Goal: Task Accomplishment & Management: Manage account settings

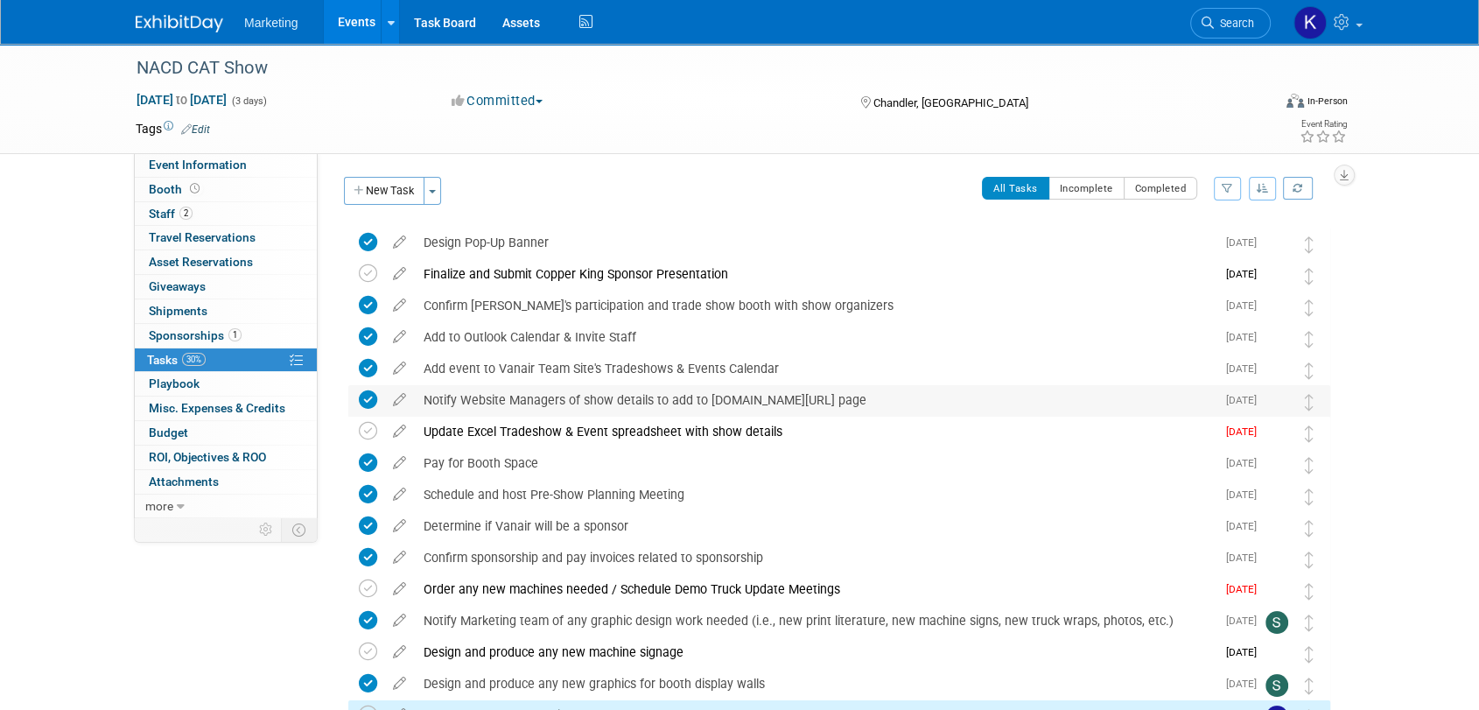
scroll to position [413, 0]
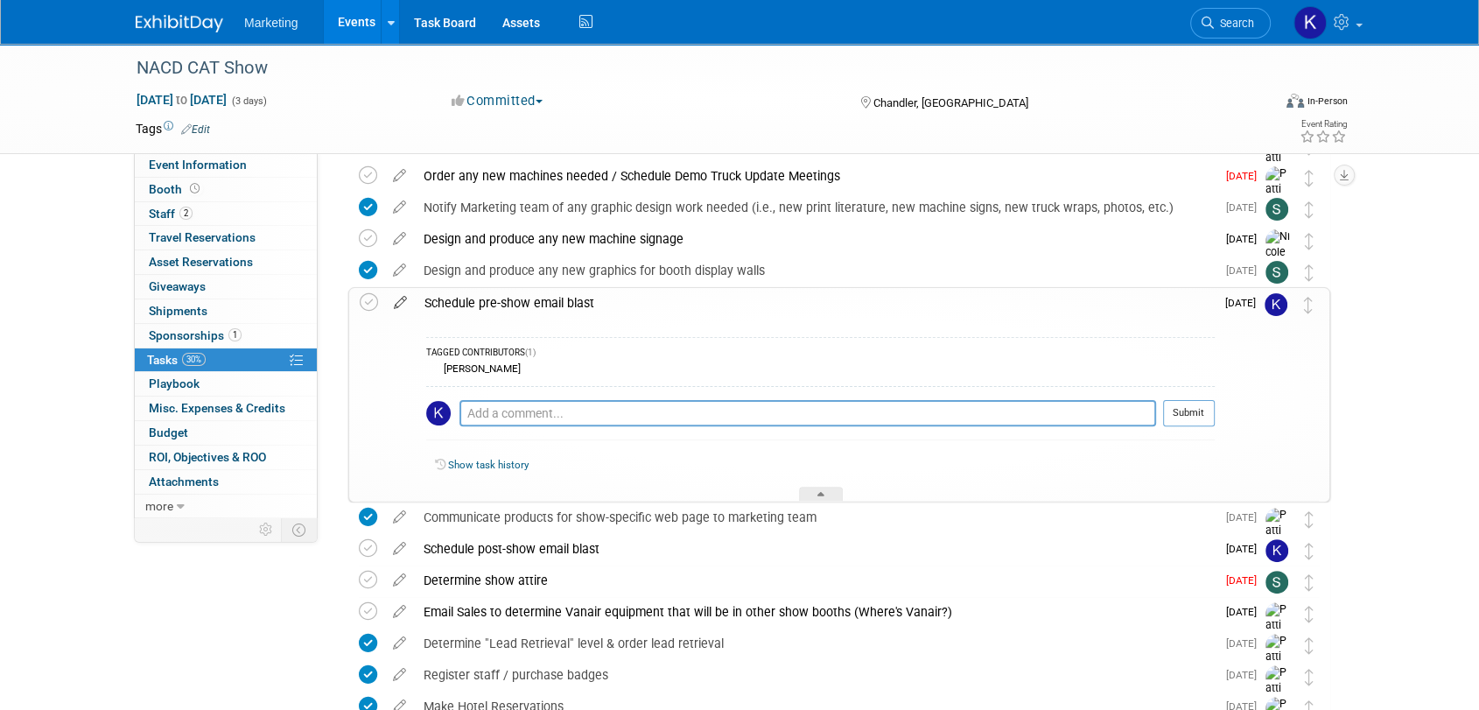
click at [403, 302] on icon at bounding box center [400, 299] width 31 height 22
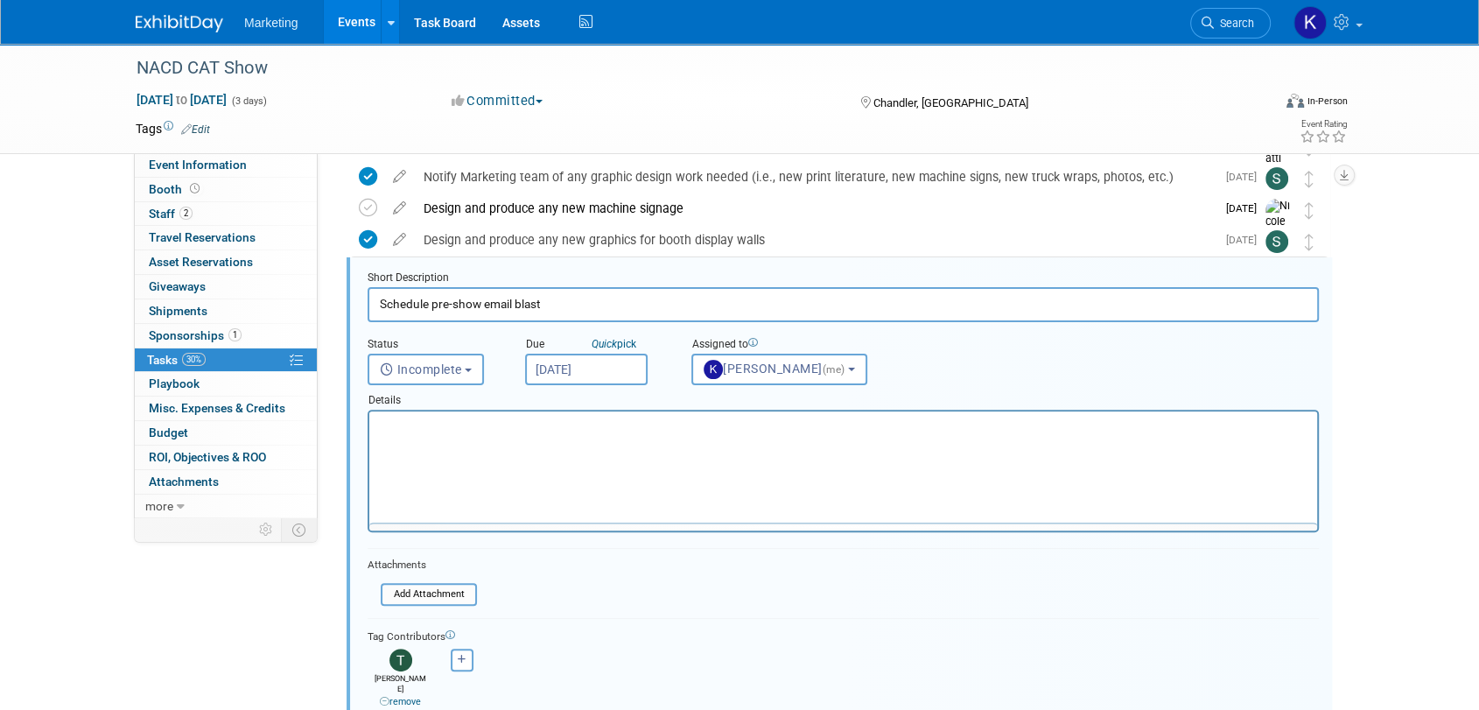
scroll to position [0, 0]
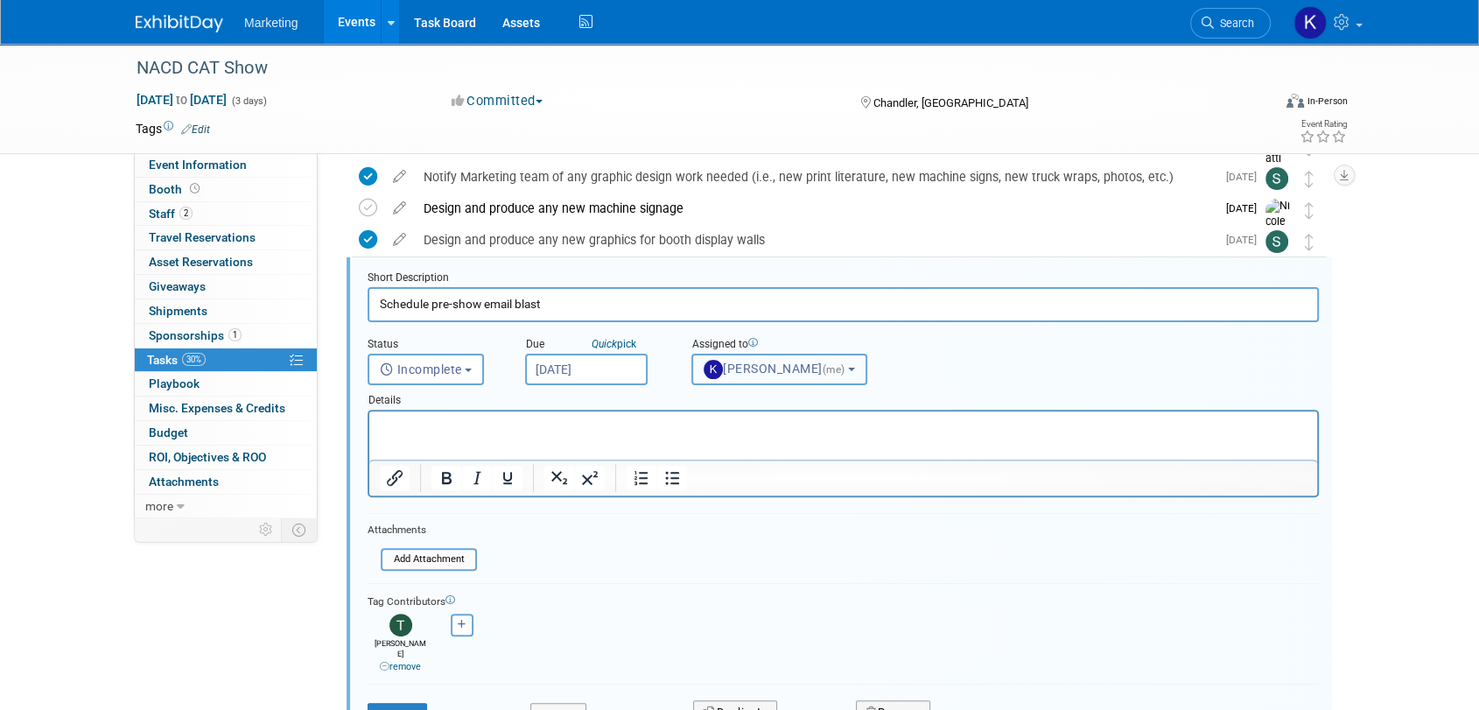
click at [793, 374] on button "[PERSON_NAME] (me)" at bounding box center [779, 370] width 176 height 32
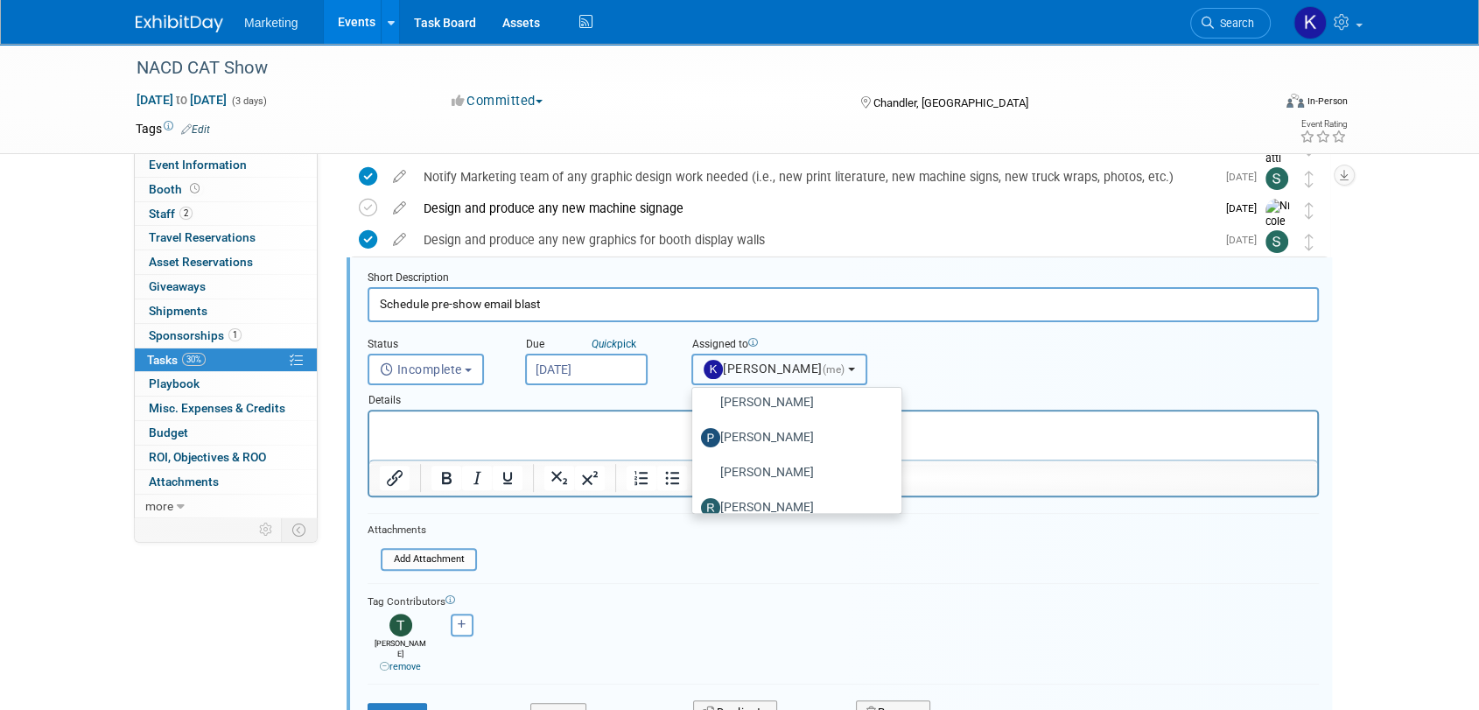
scroll to position [291, 0]
click at [774, 504] on label "[PERSON_NAME]" at bounding box center [792, 507] width 183 height 28
click at [695, 504] on input "[PERSON_NAME]" at bounding box center [688, 504] width 11 height 11
select select "c5efedf1-bc57-46df-831f-8b707ffbef00"
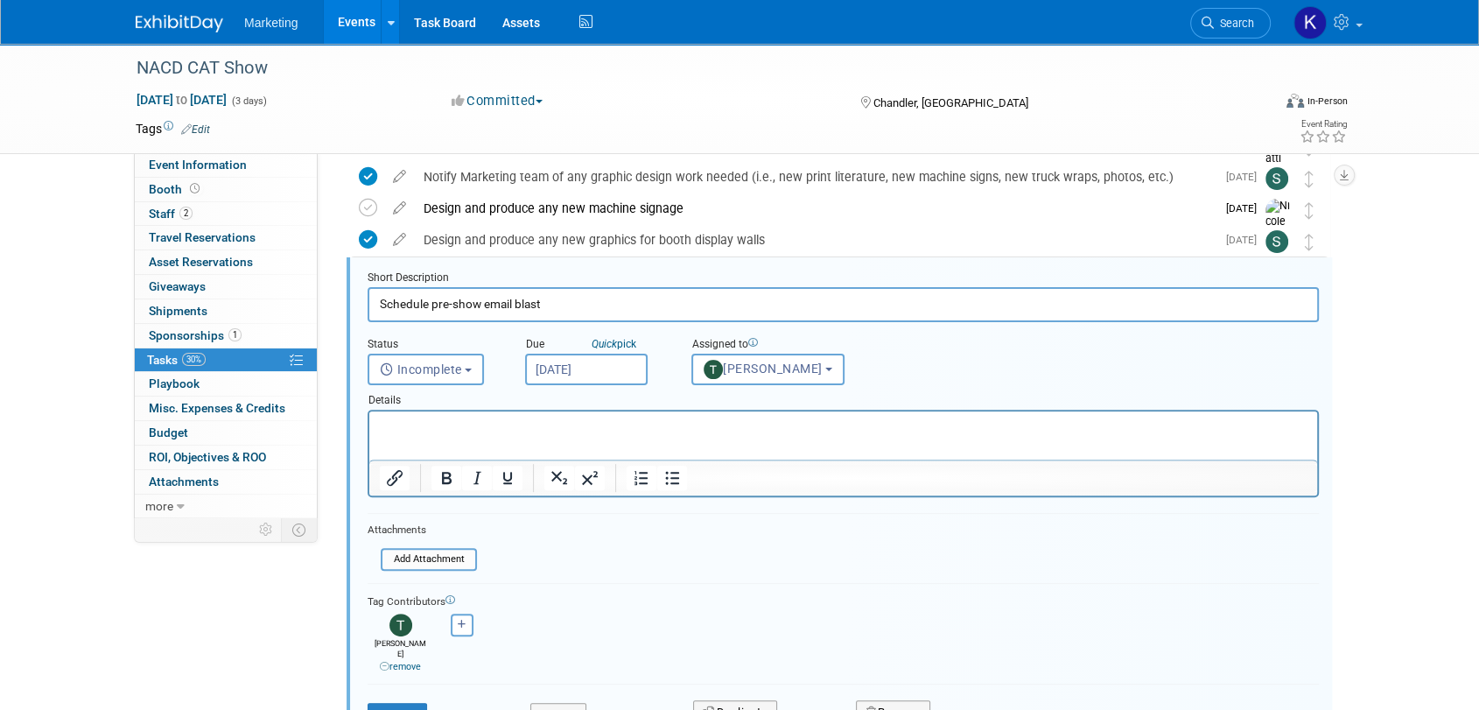
click at [381, 662] on icon at bounding box center [385, 667] width 10 height 10
click at [392, 621] on icon "button" at bounding box center [396, 625] width 9 height 10
select select
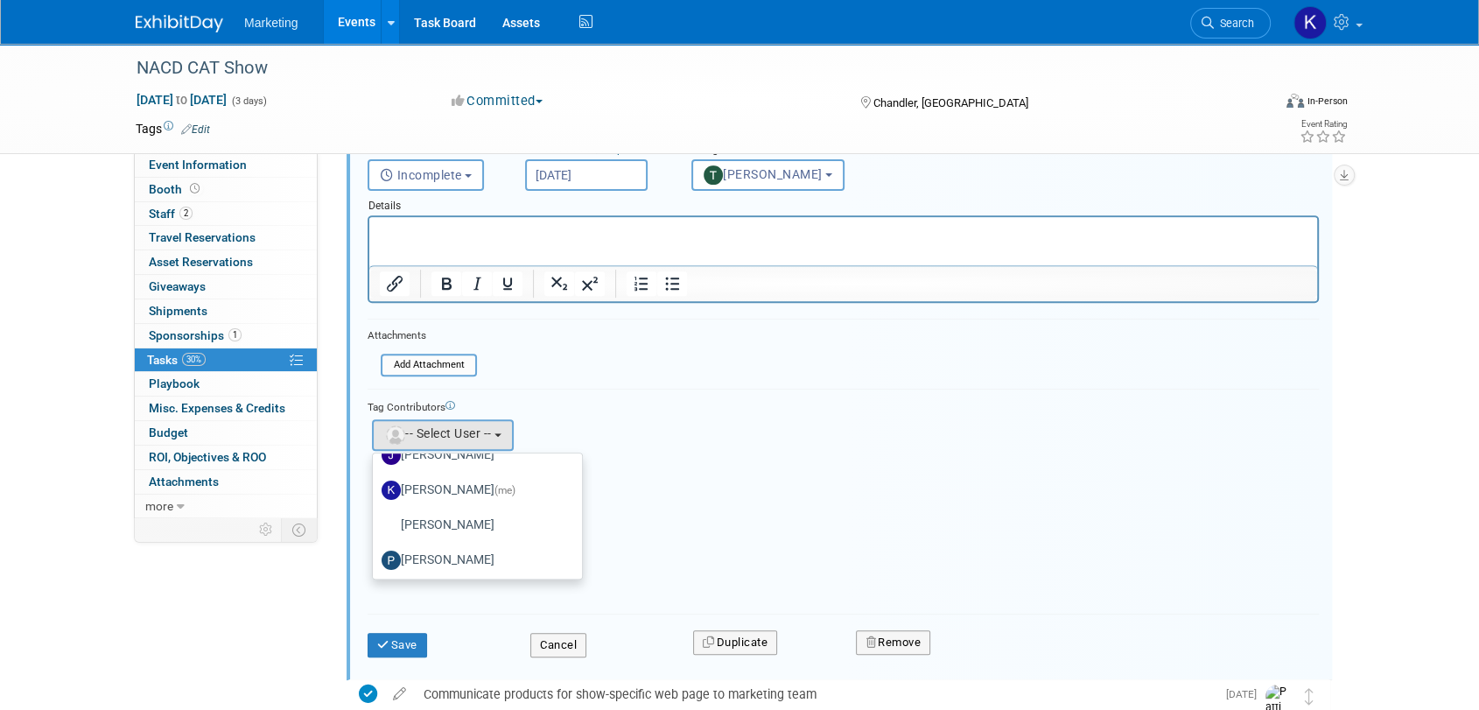
scroll to position [194, 0]
click at [452, 450] on label "[PERSON_NAME] (me)" at bounding box center [473, 459] width 183 height 28
click at [375, 452] on input "[PERSON_NAME] (me)" at bounding box center [369, 457] width 11 height 11
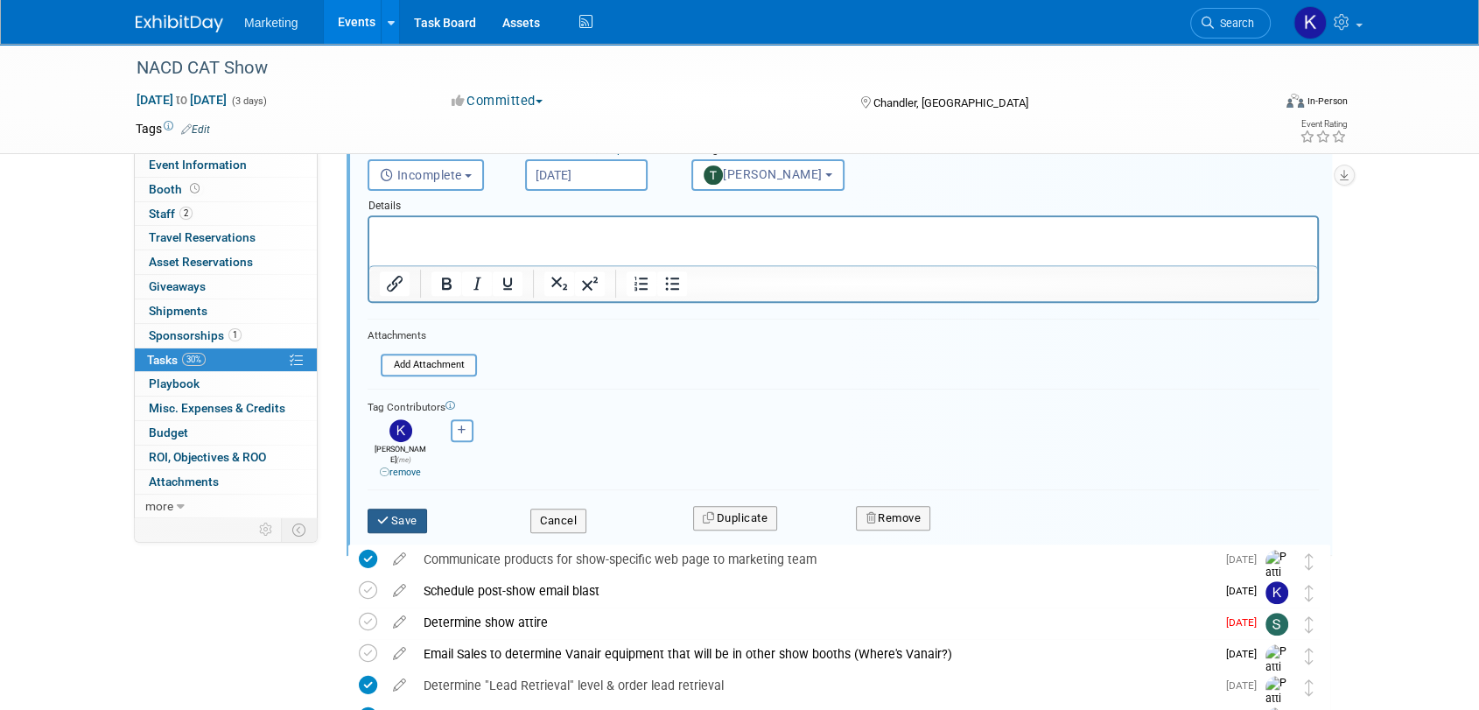
click at [415, 508] on button "Save" at bounding box center [398, 520] width 60 height 25
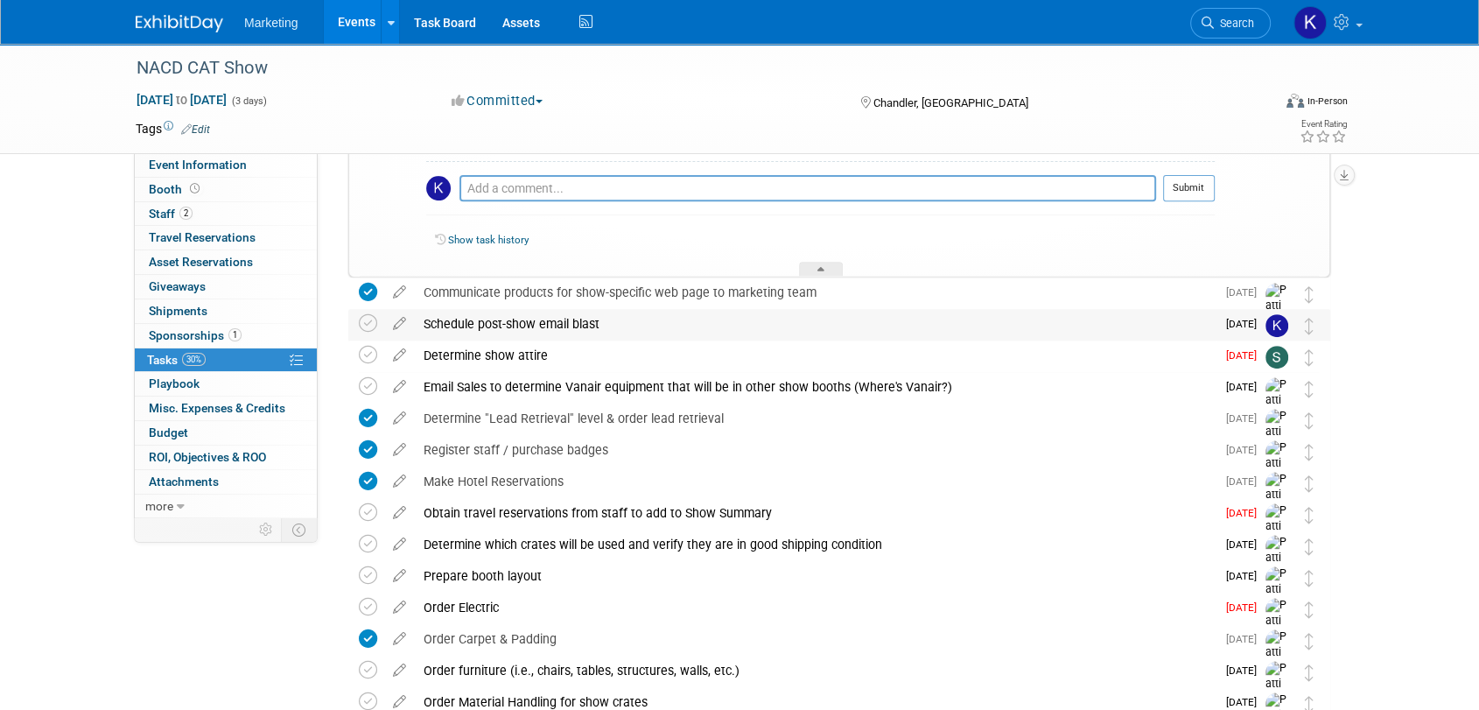
click at [469, 326] on div "Schedule post-show email blast" at bounding box center [815, 324] width 801 height 30
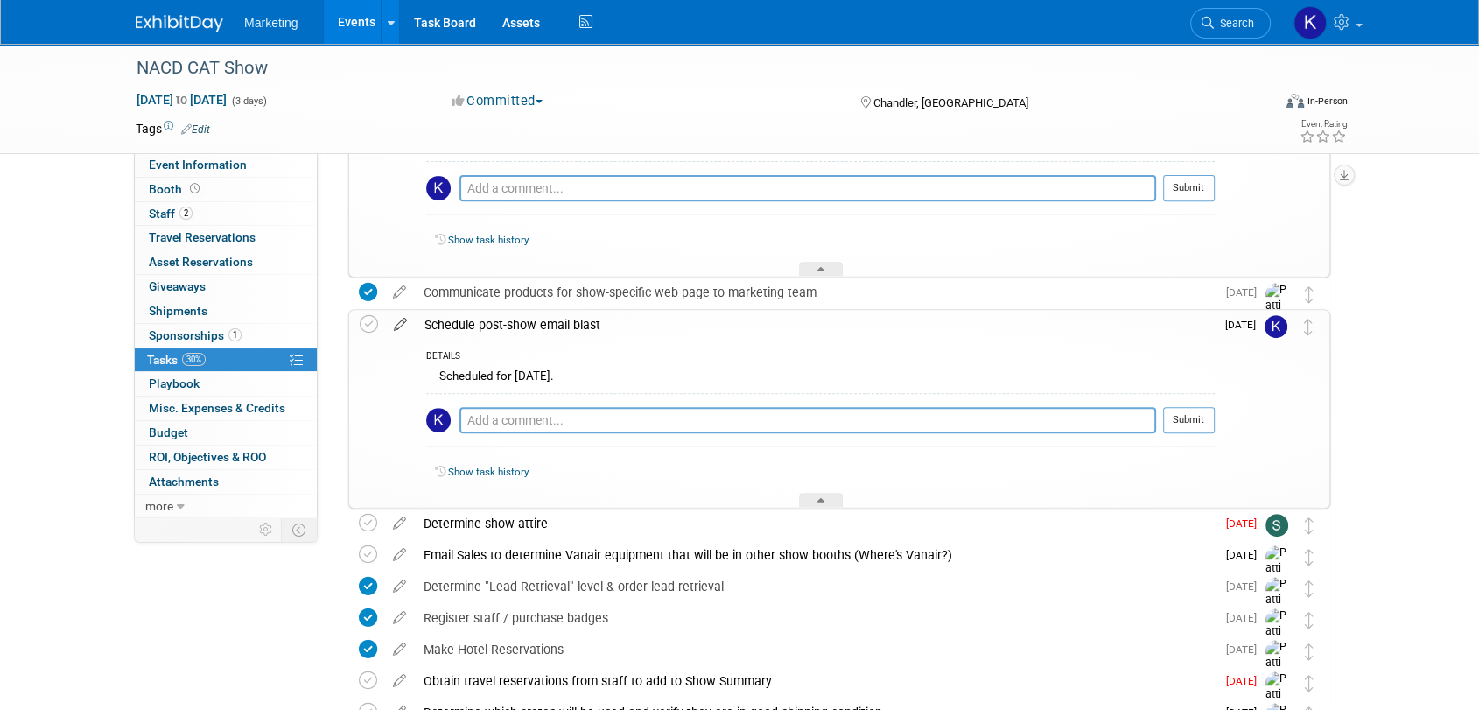
click at [400, 319] on icon at bounding box center [400, 321] width 31 height 22
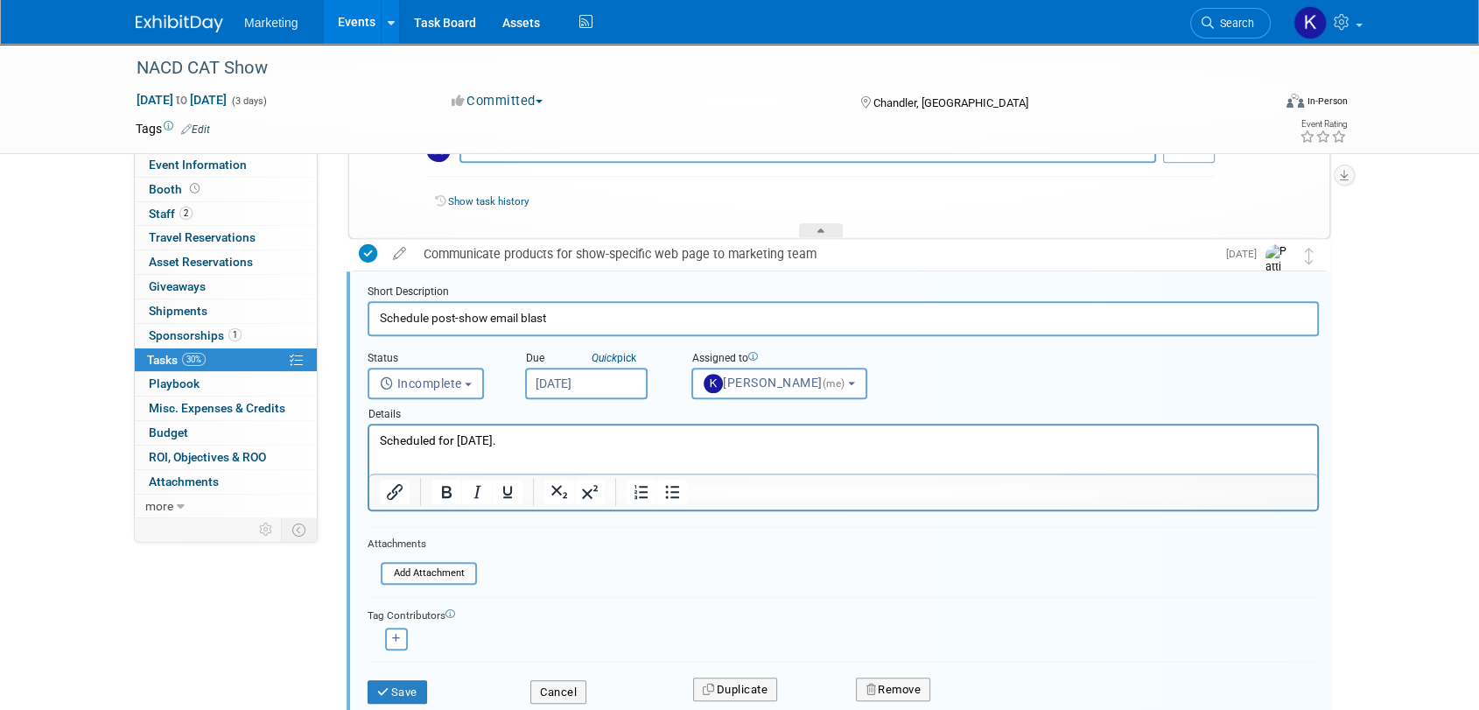
scroll to position [0, 0]
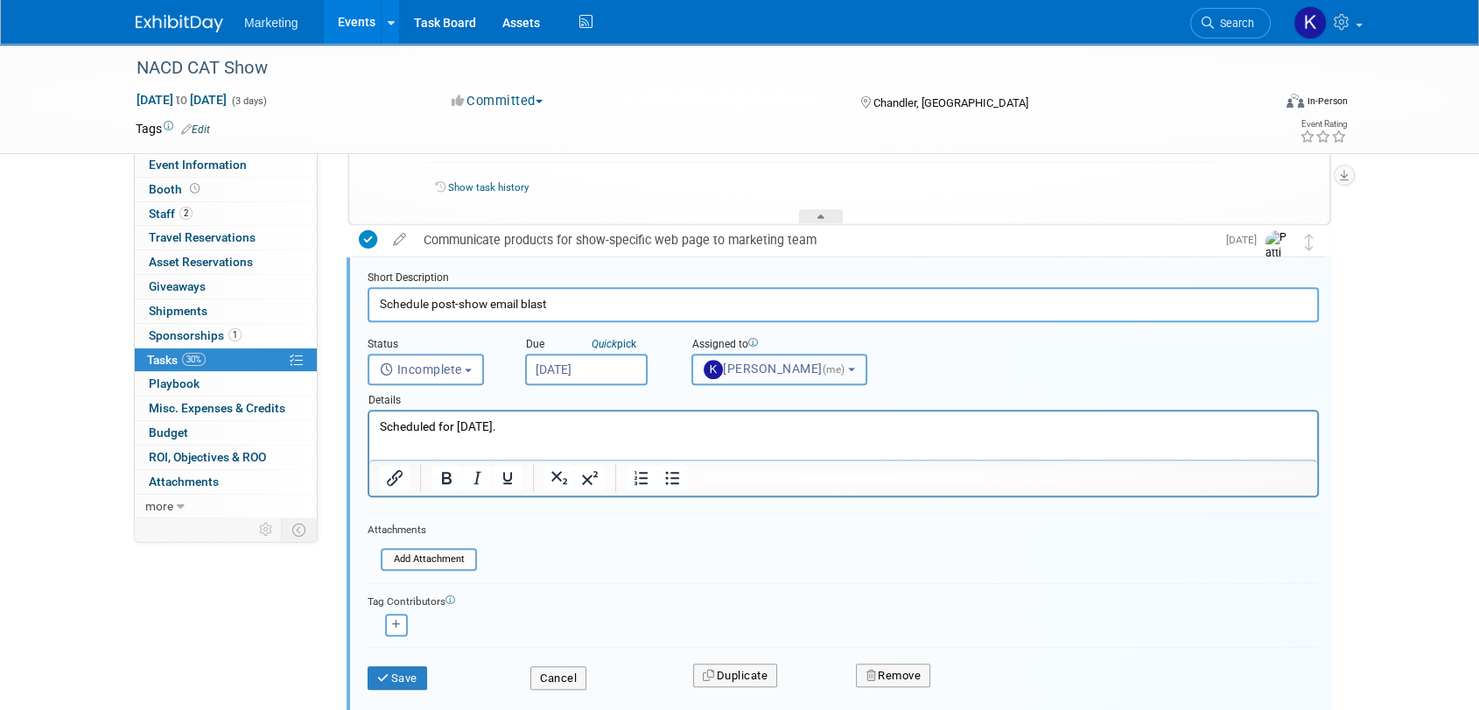
click at [777, 374] on button "[PERSON_NAME] (me)" at bounding box center [779, 370] width 176 height 32
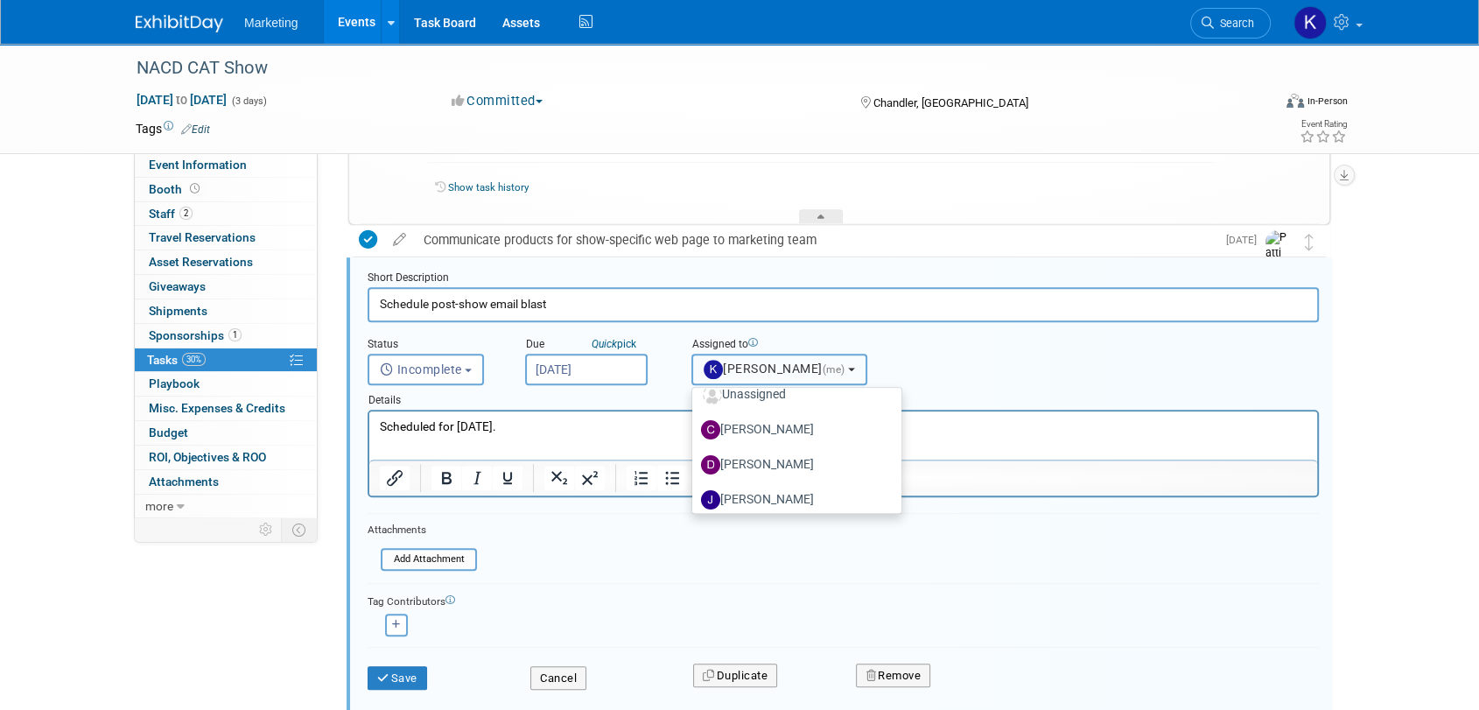
scroll to position [291, 0]
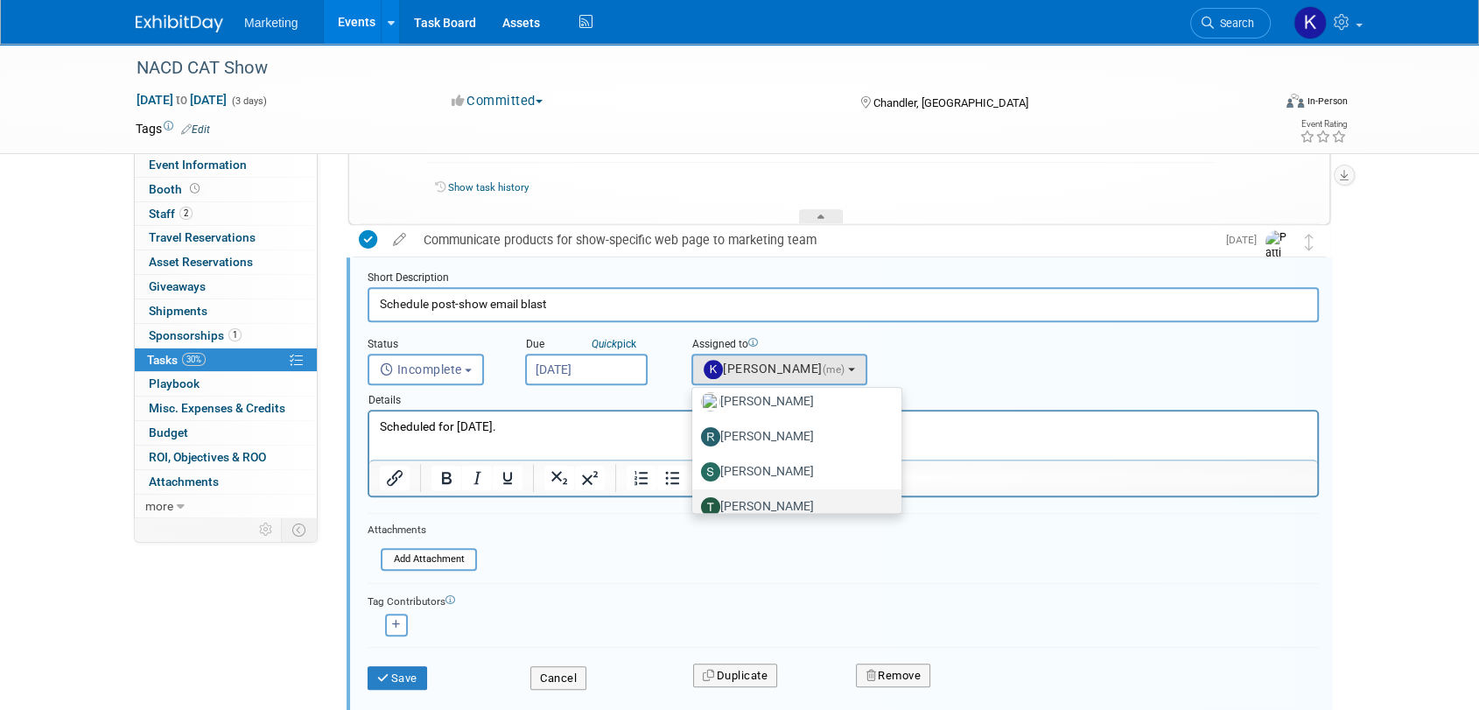
click at [775, 506] on label "[PERSON_NAME]" at bounding box center [792, 507] width 183 height 28
click at [695, 506] on input "[PERSON_NAME]" at bounding box center [688, 504] width 11 height 11
select select "c5efedf1-bc57-46df-831f-8b707ffbef00"
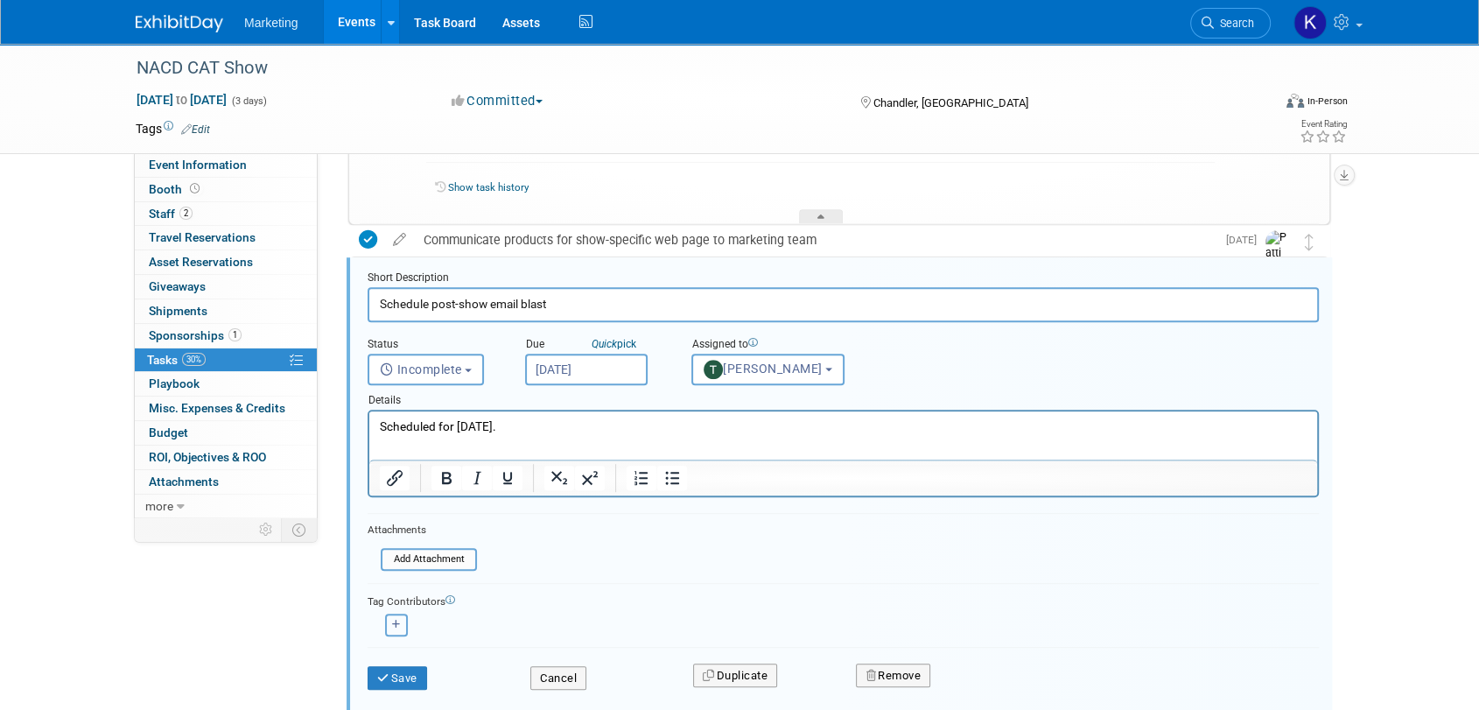
click at [398, 620] on icon "button" at bounding box center [396, 625] width 9 height 10
select select
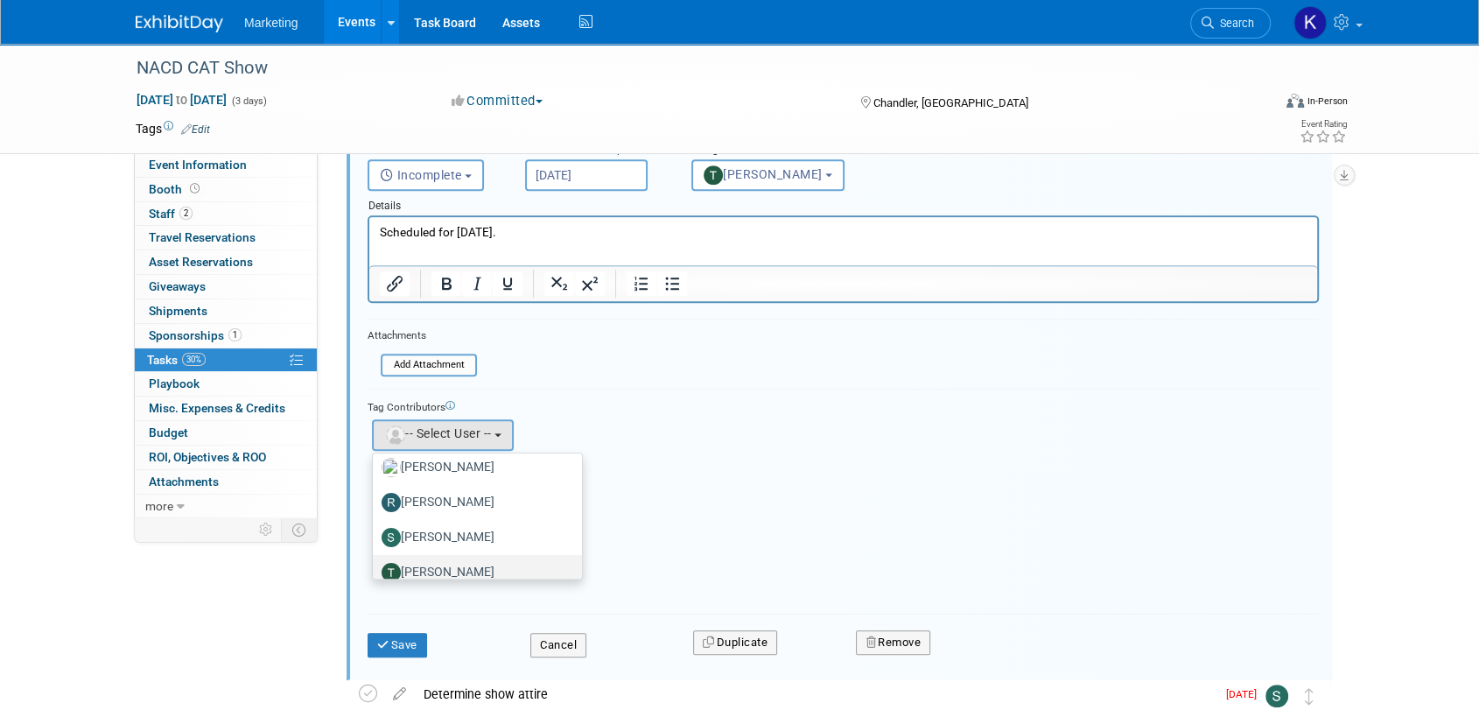
click at [471, 562] on label "[PERSON_NAME]" at bounding box center [473, 572] width 183 height 28
click at [375, 564] on input "[PERSON_NAME]" at bounding box center [369, 569] width 11 height 11
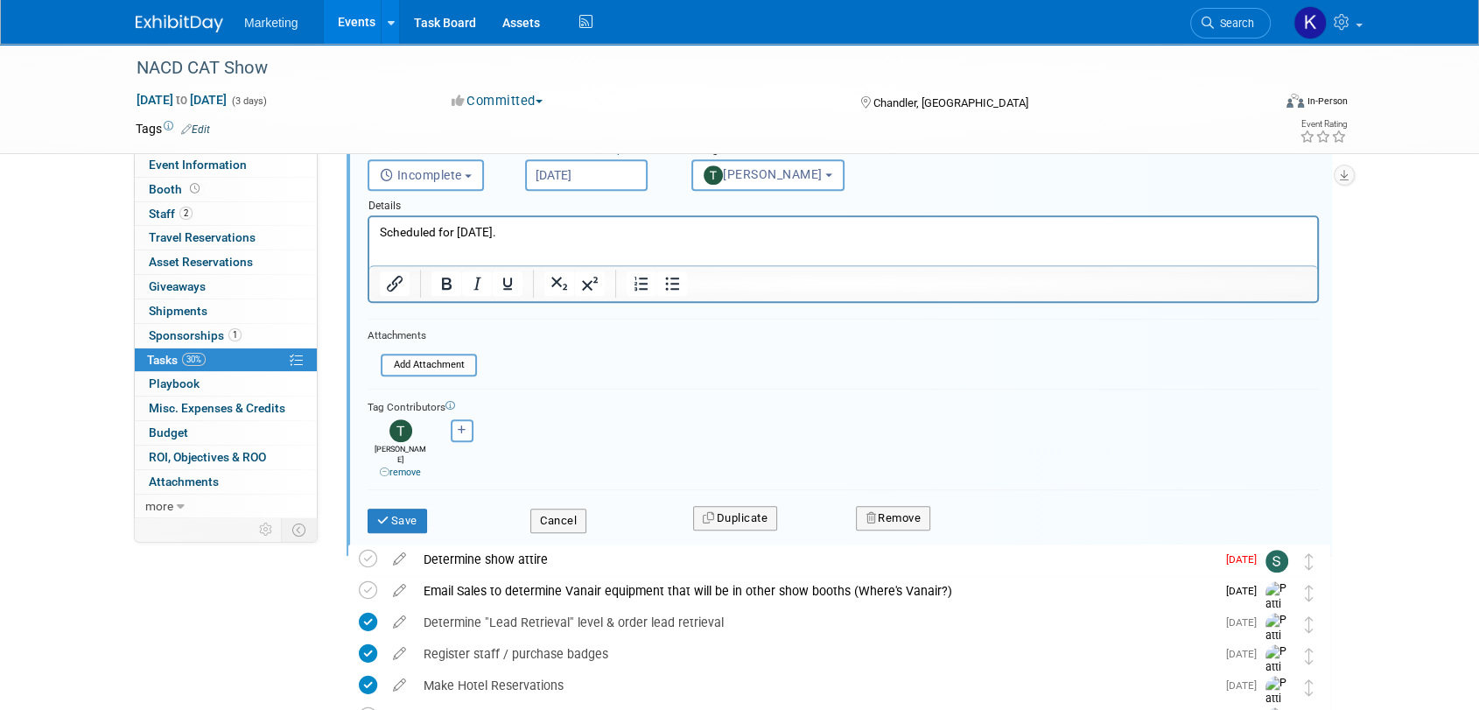
click at [383, 467] on icon at bounding box center [385, 472] width 10 height 10
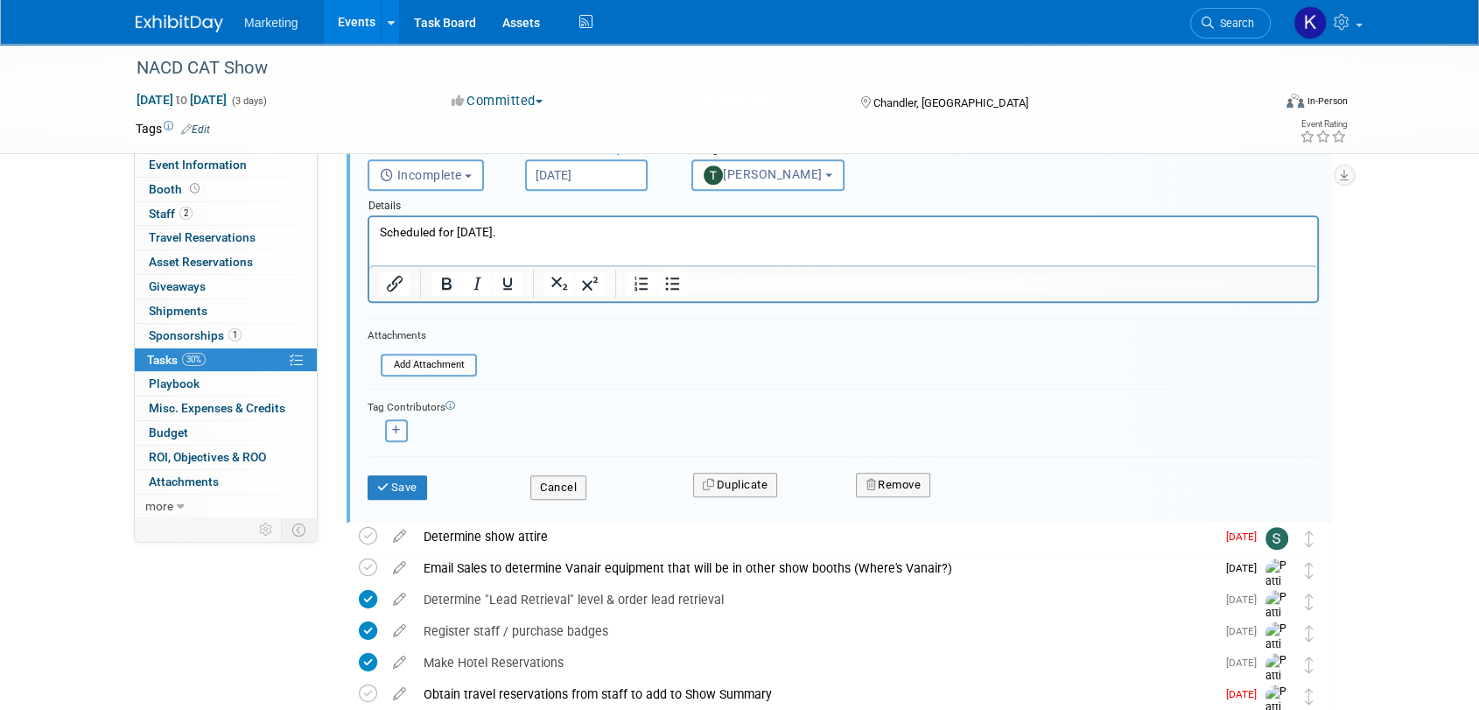
click at [399, 433] on button "button" at bounding box center [396, 430] width 23 height 23
select select
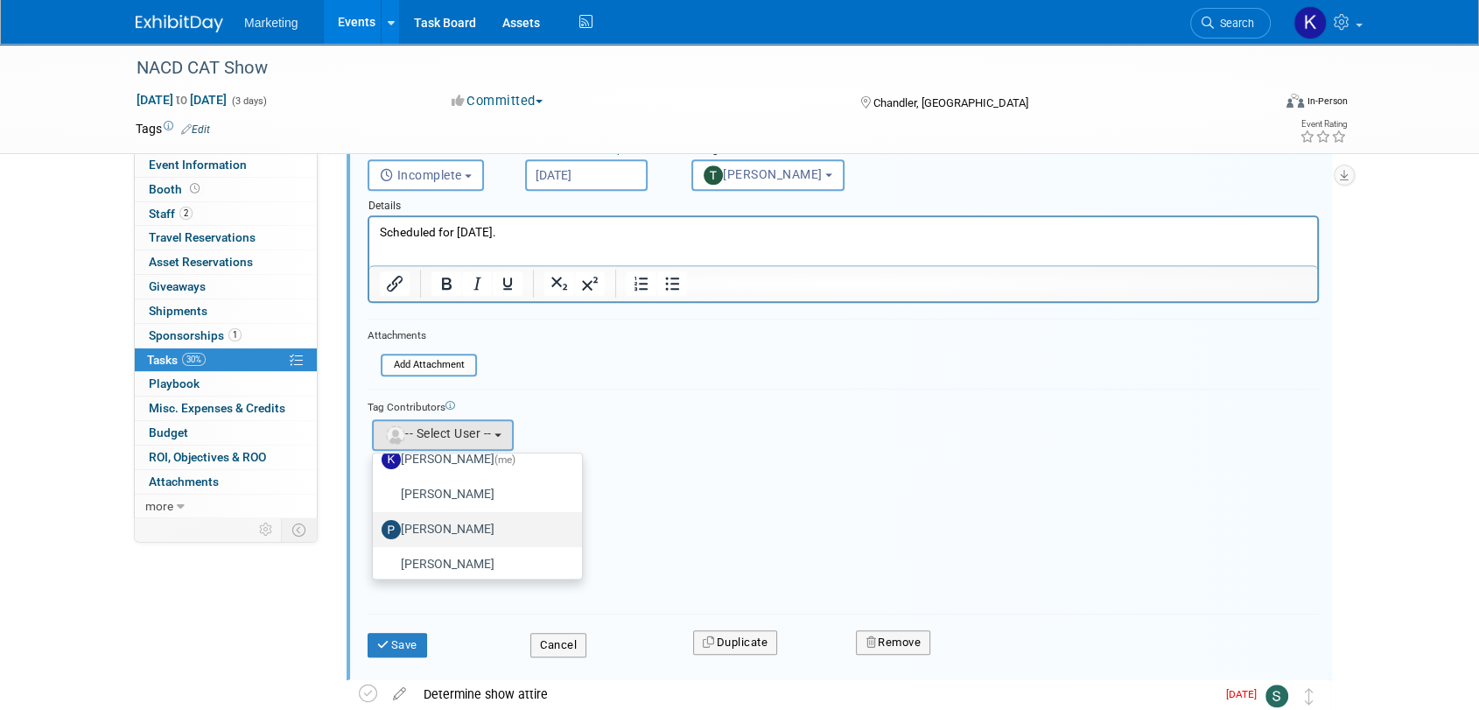
scroll to position [97, 0]
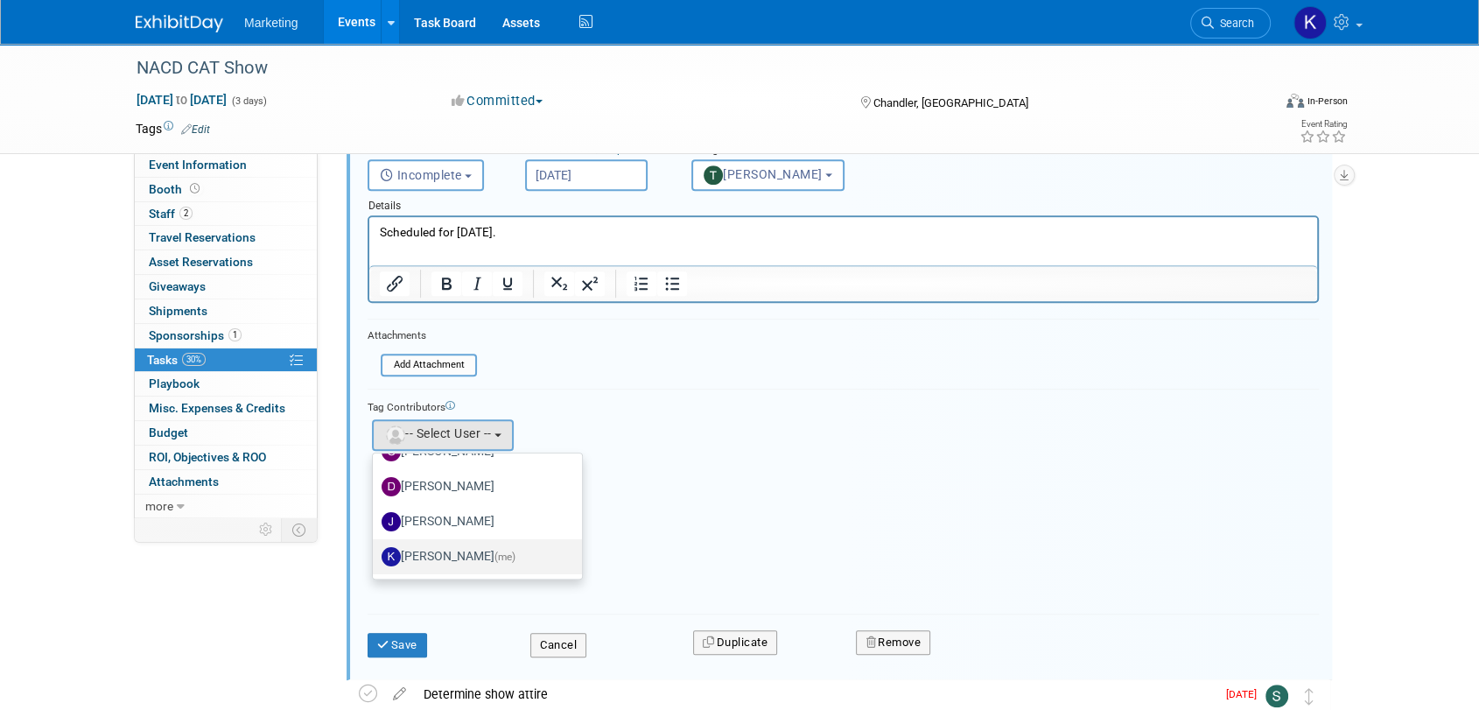
click at [432, 543] on label "[PERSON_NAME] (me)" at bounding box center [473, 557] width 183 height 28
click at [375, 549] on input "[PERSON_NAME] (me)" at bounding box center [369, 554] width 11 height 11
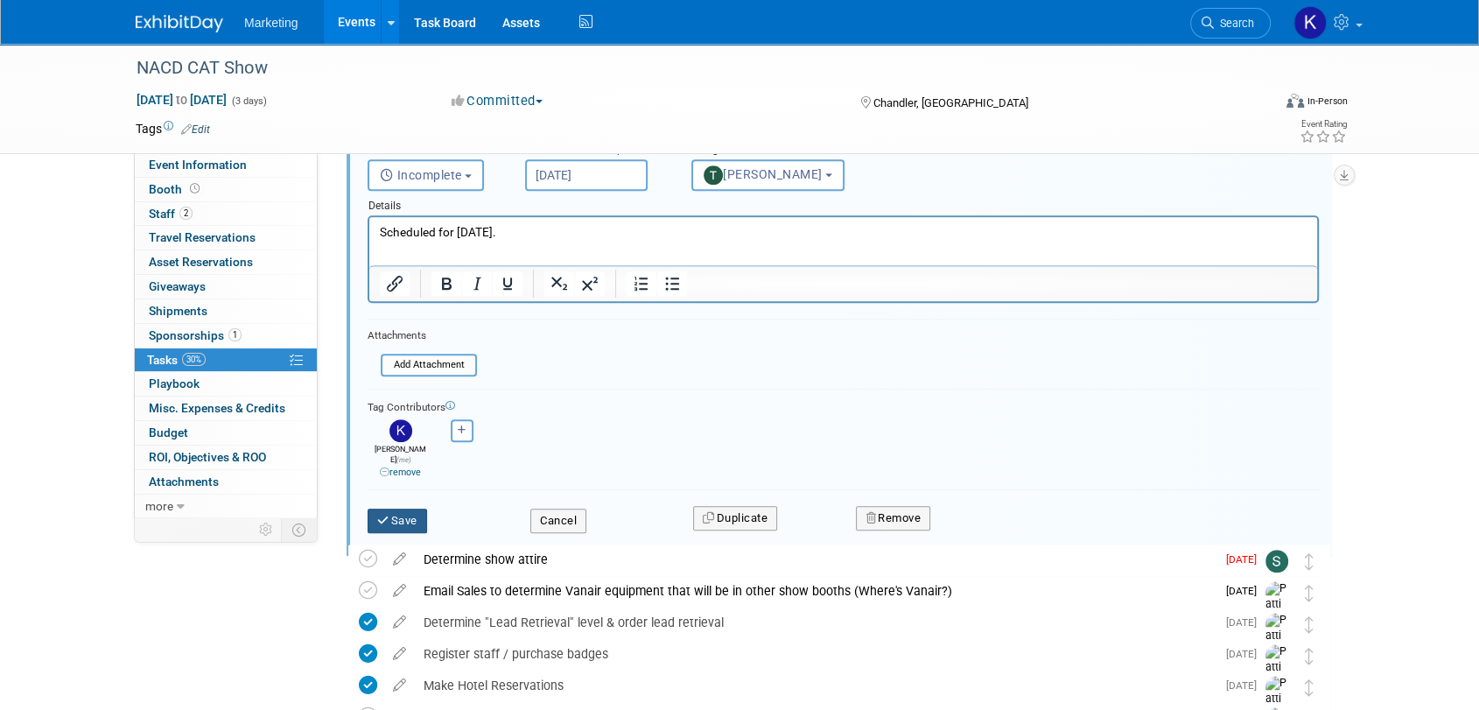
click at [416, 513] on button "Save" at bounding box center [398, 520] width 60 height 25
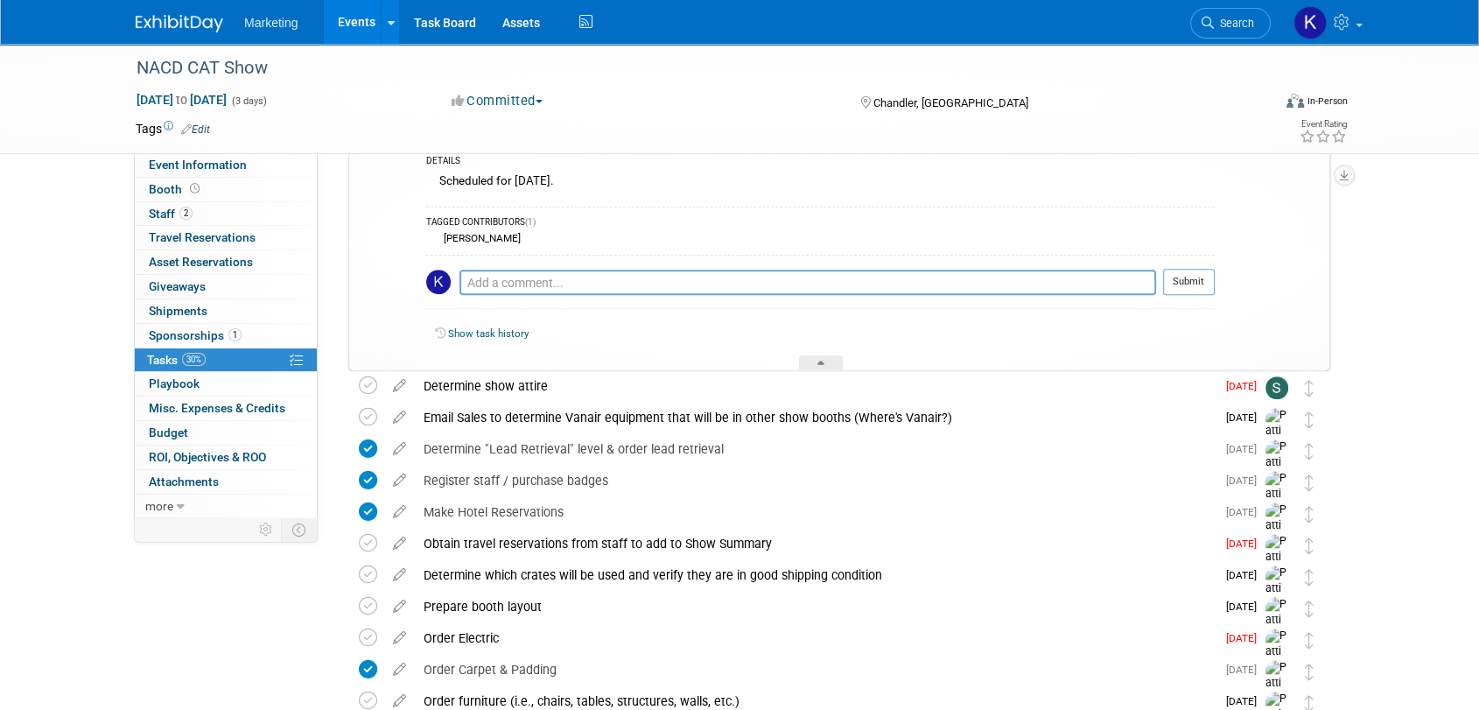
scroll to position [593, 0]
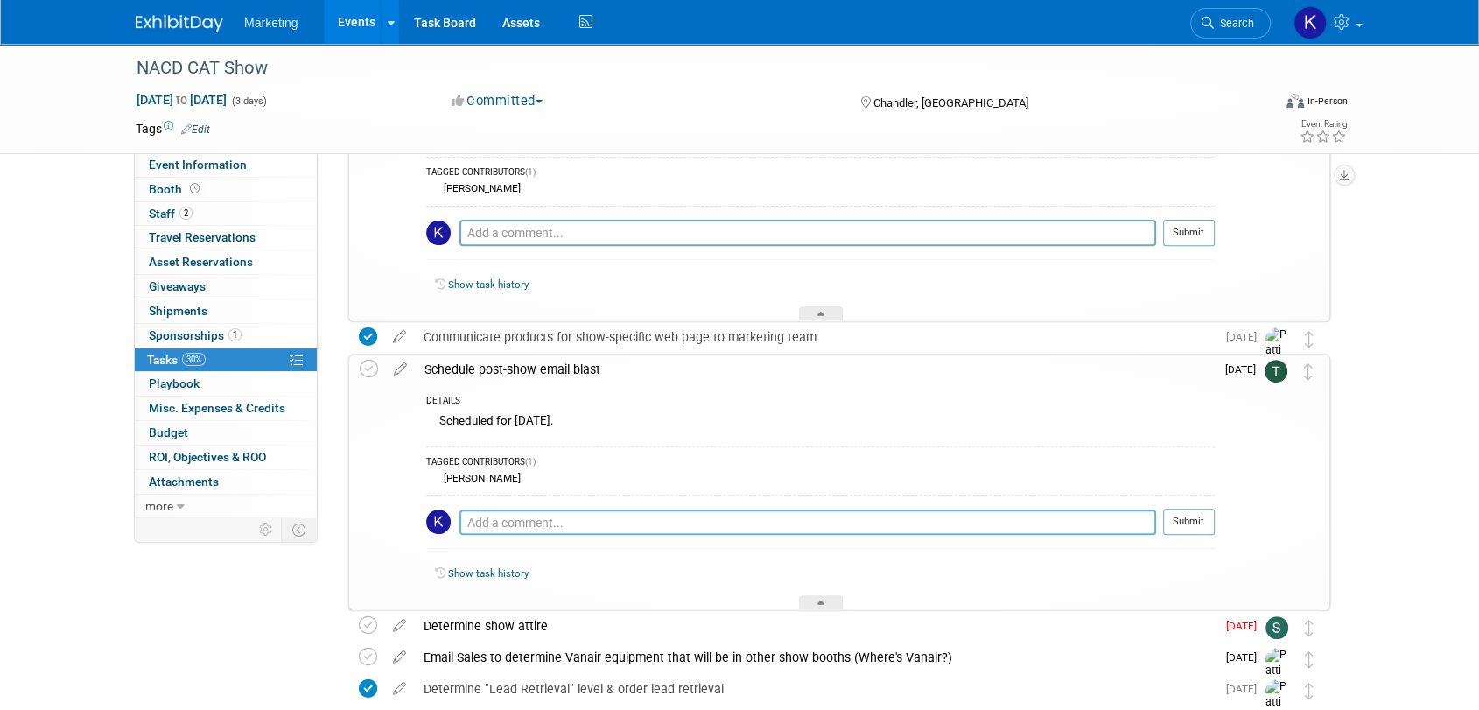
click at [520, 524] on textarea at bounding box center [807, 522] width 697 height 26
type textarea "c"
click at [395, 370] on icon at bounding box center [400, 365] width 31 height 22
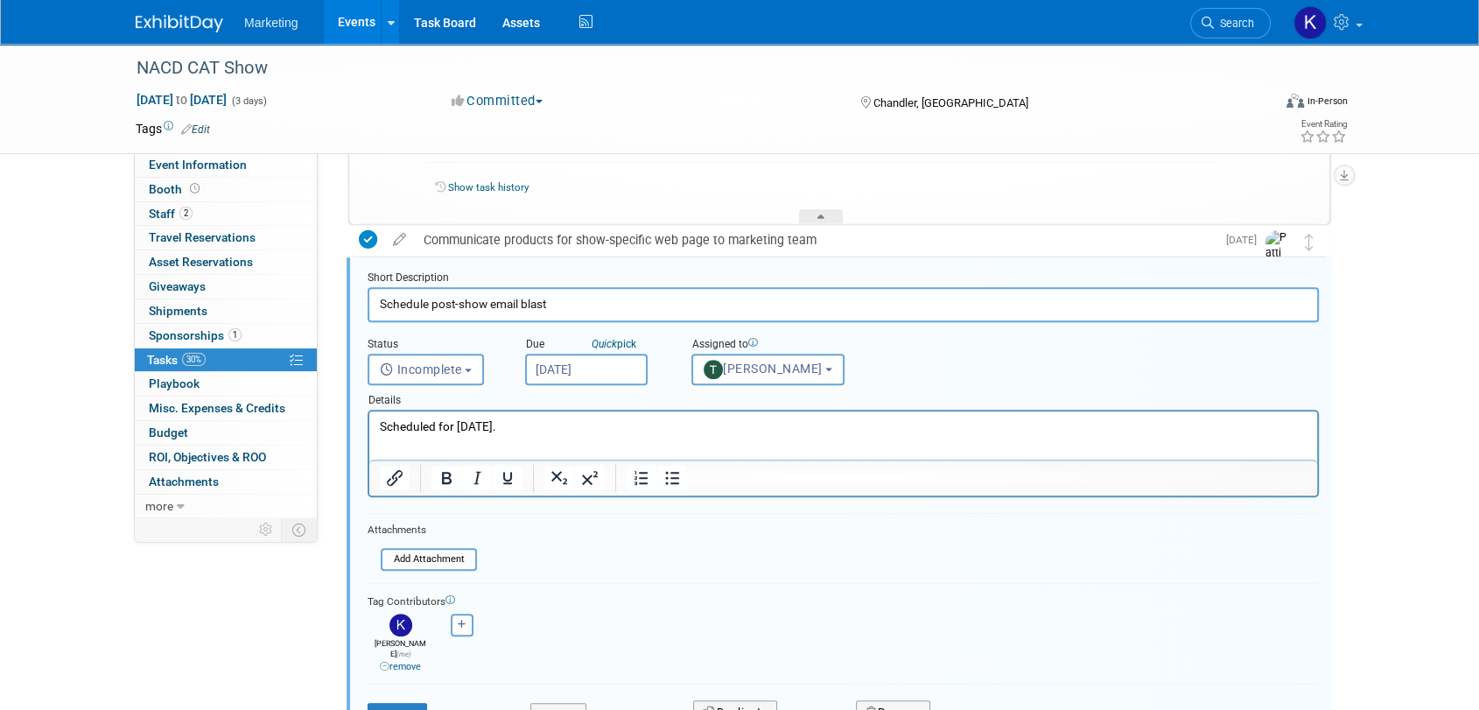
scroll to position [0, 0]
click at [724, 357] on button "[PERSON_NAME]" at bounding box center [767, 370] width 153 height 32
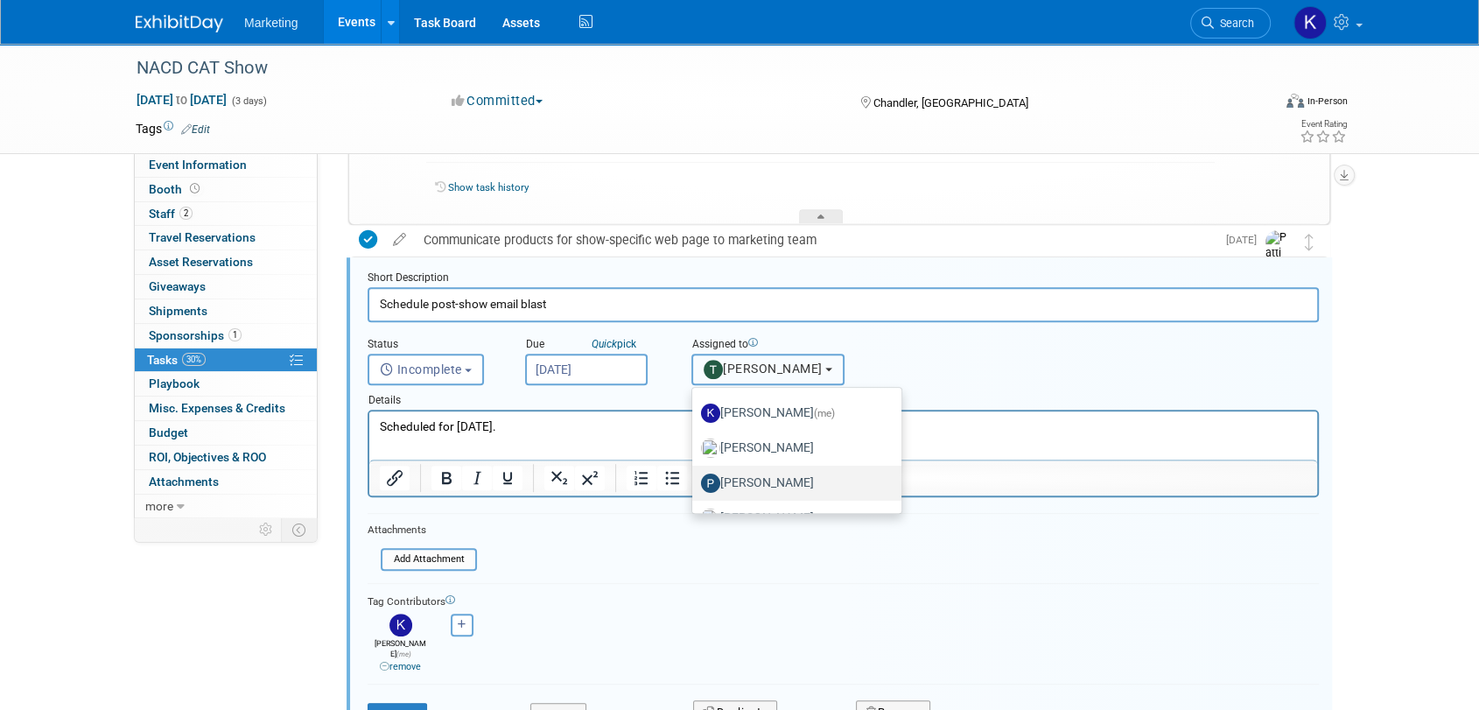
scroll to position [194, 0]
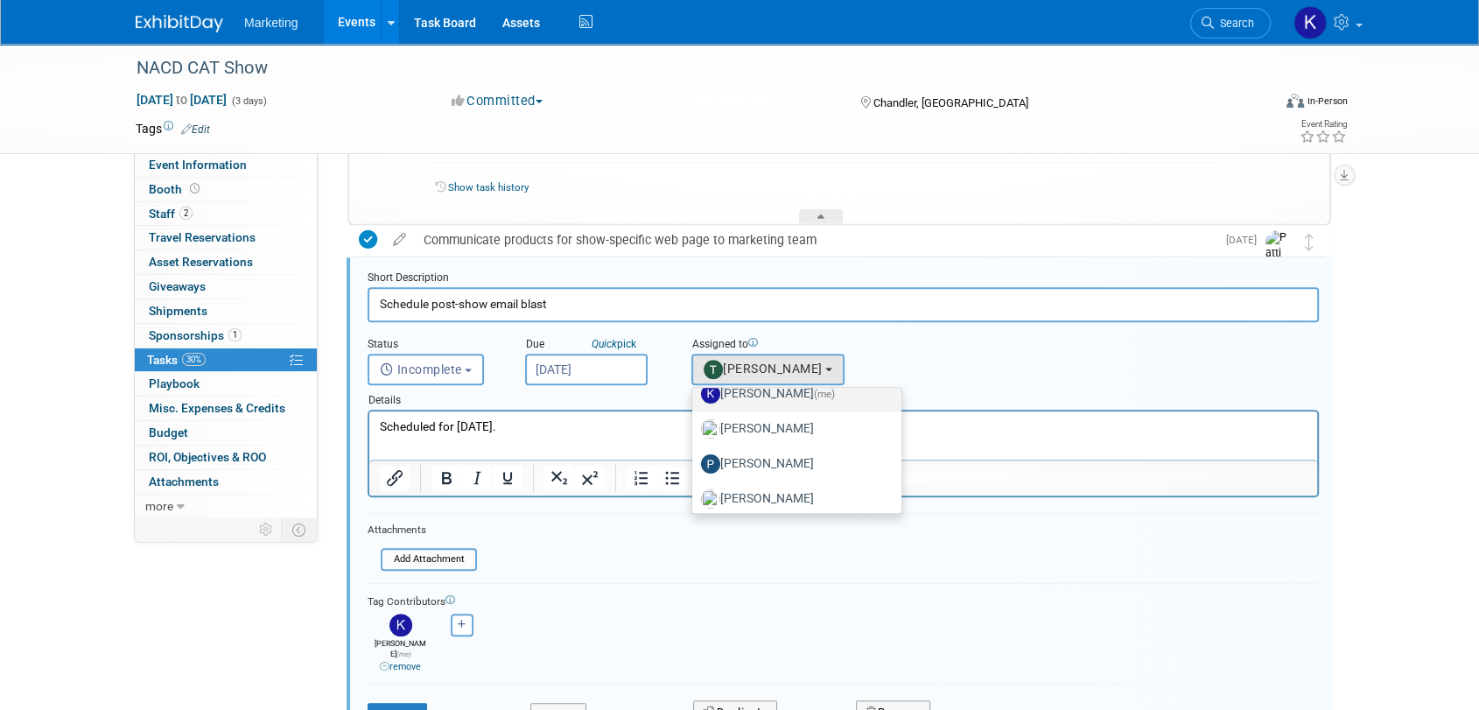
click at [756, 395] on label "[PERSON_NAME] (me)" at bounding box center [792, 394] width 183 height 28
click at [695, 395] on input "[PERSON_NAME] (me)" at bounding box center [688, 391] width 11 height 11
select select "faf95671-aa56-4750-b938-f00f6f954a59"
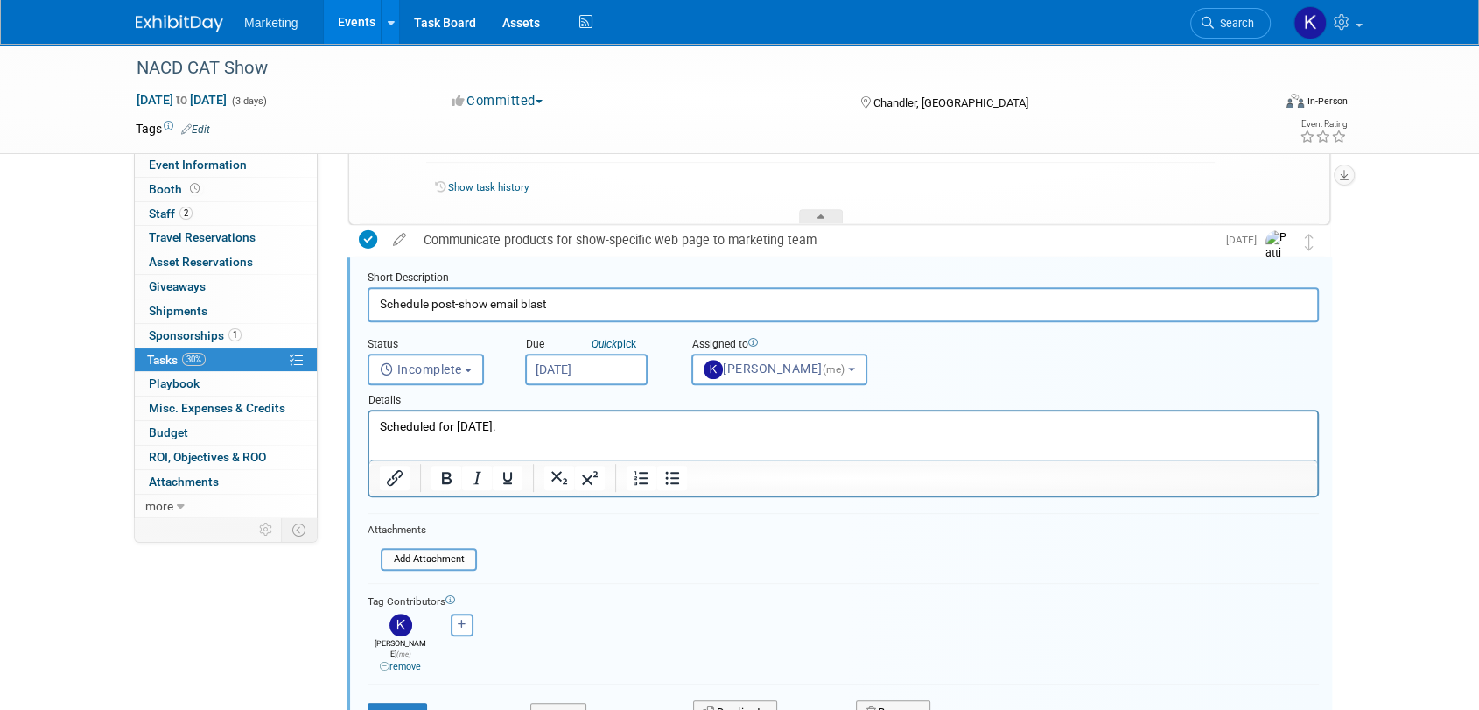
click at [380, 662] on icon at bounding box center [385, 667] width 10 height 10
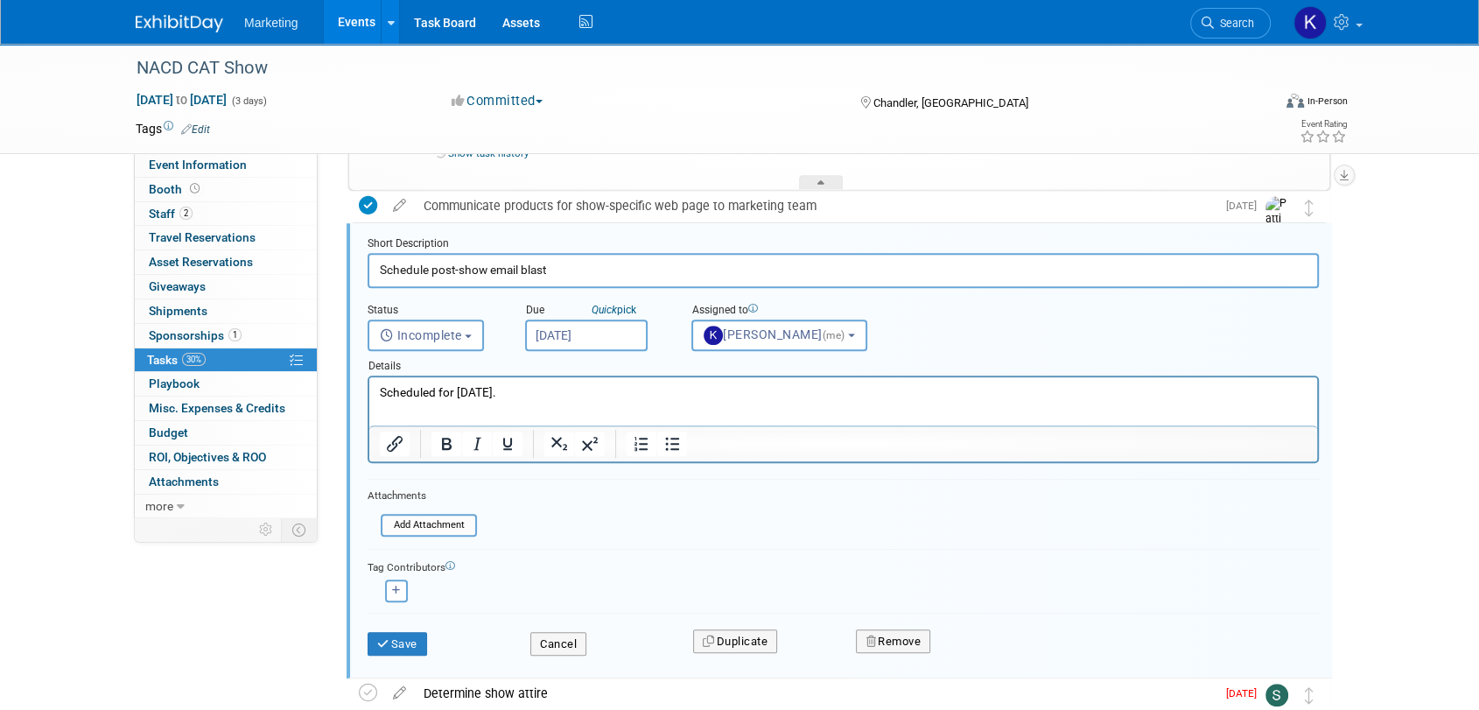
scroll to position [788, 0]
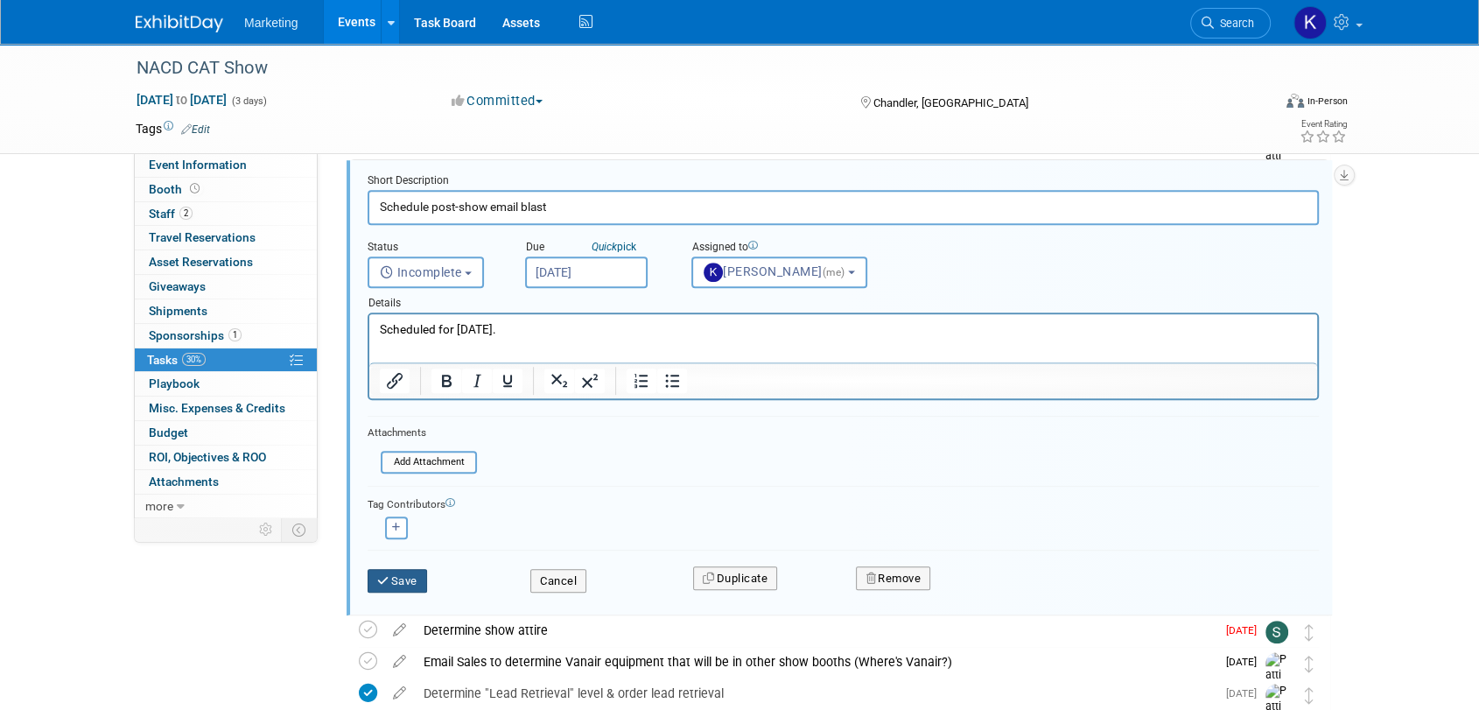
click at [408, 579] on button "Save" at bounding box center [398, 581] width 60 height 25
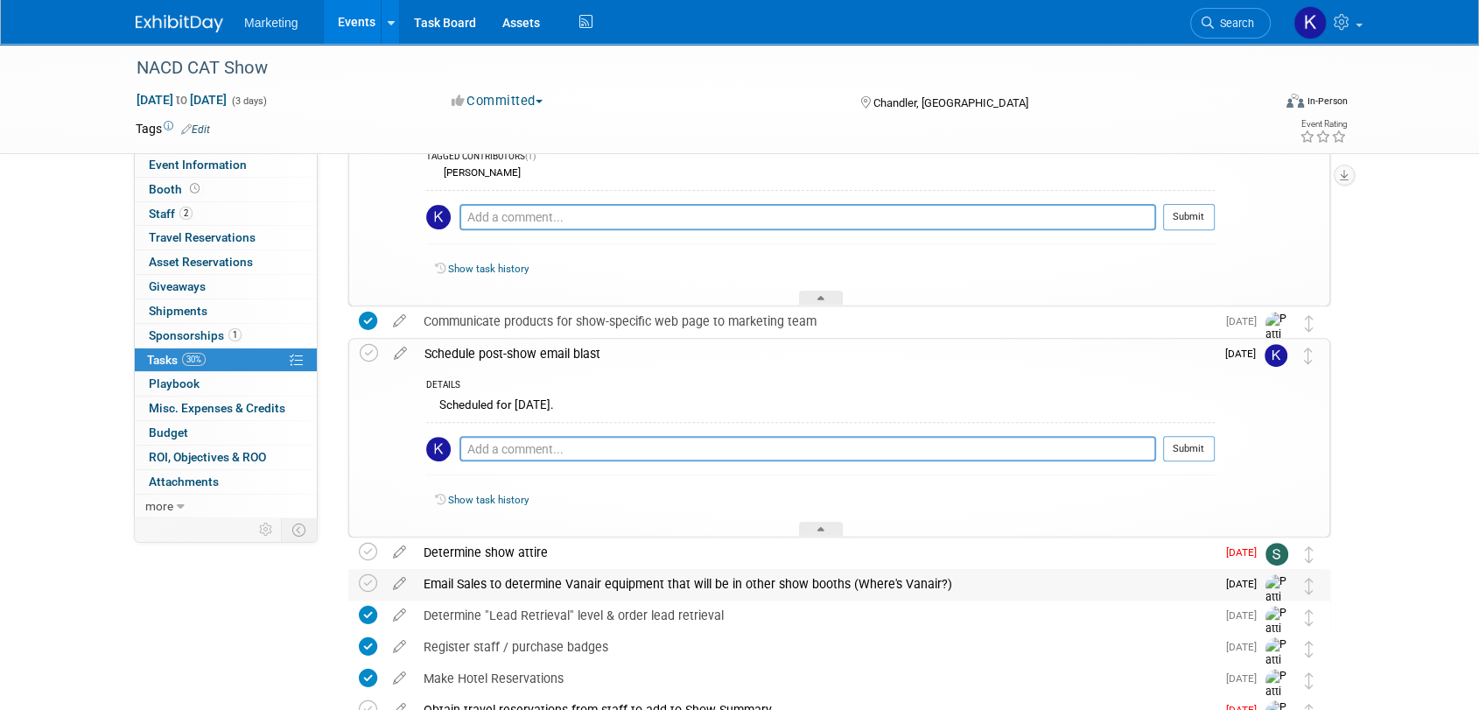
scroll to position [593, 0]
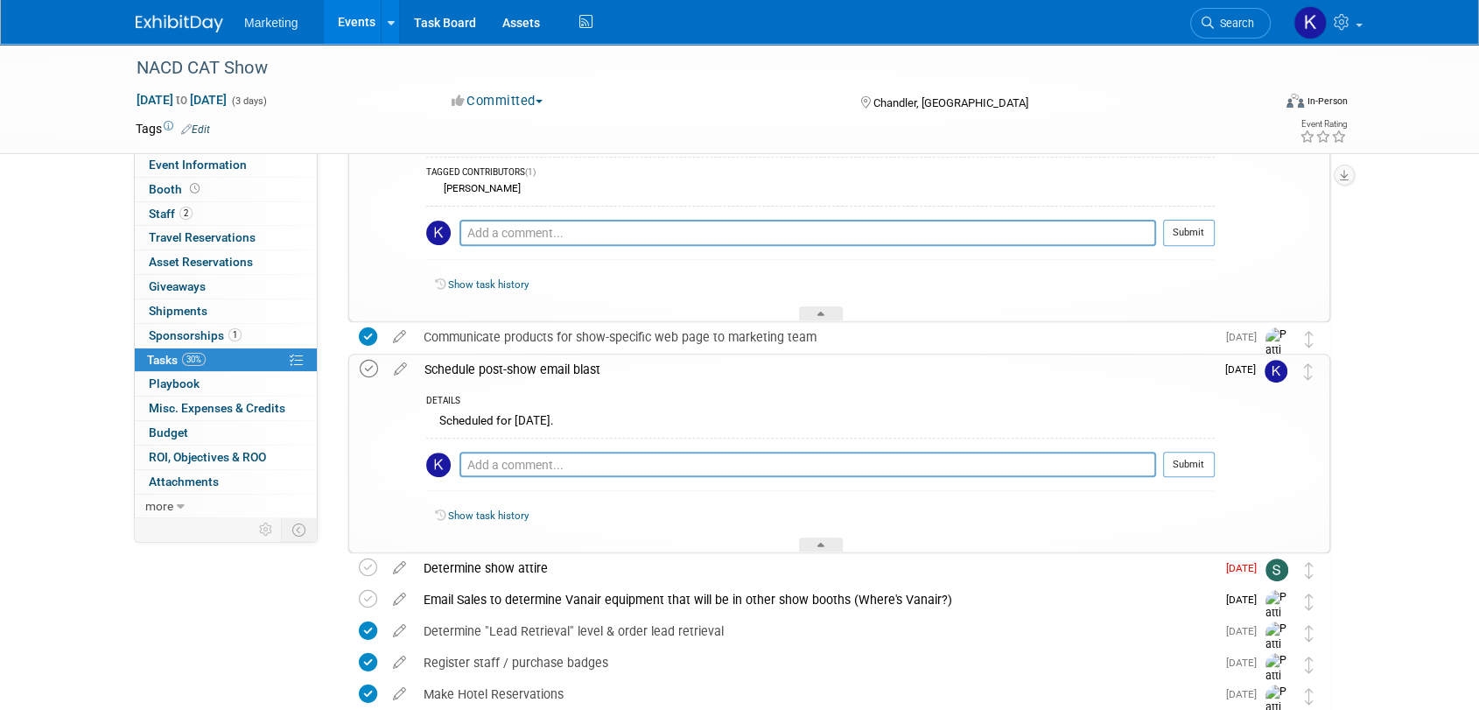
click at [367, 362] on icon at bounding box center [369, 369] width 18 height 18
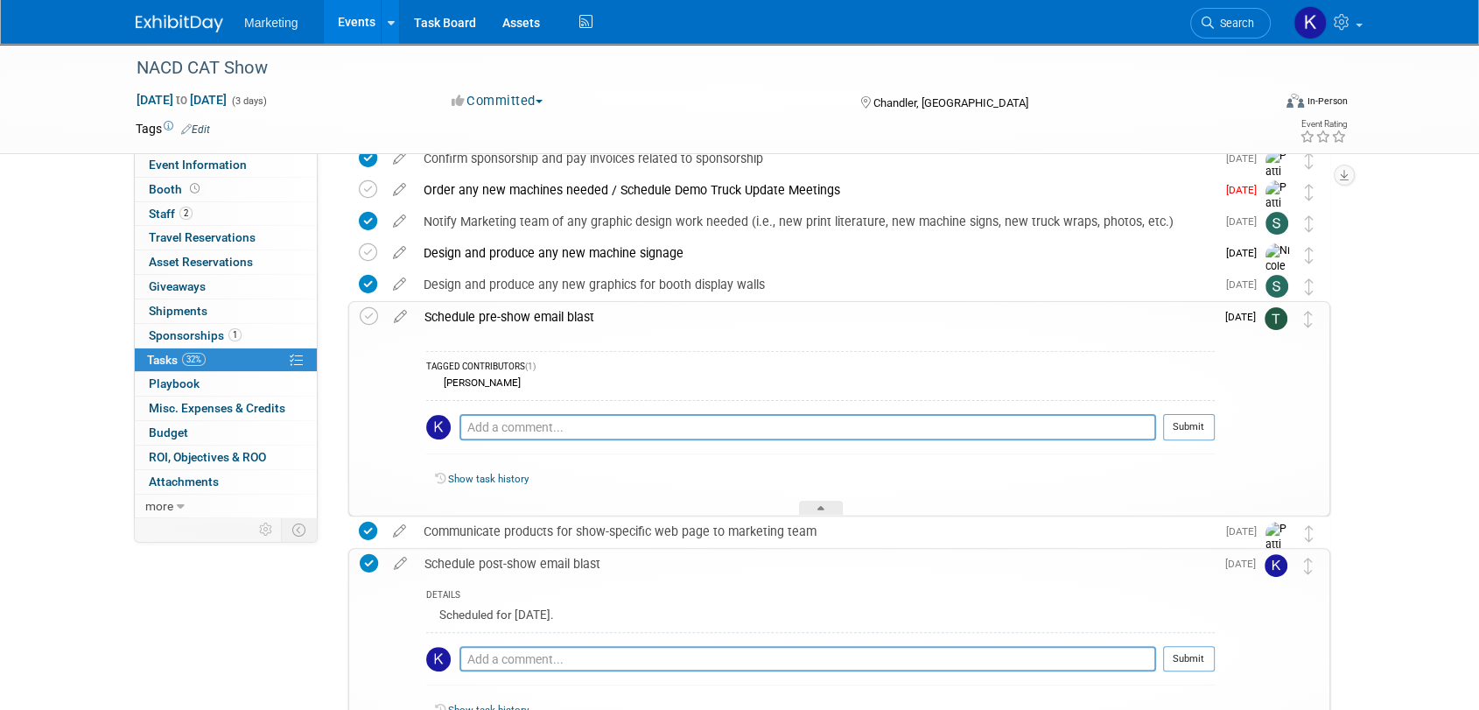
scroll to position [301, 0]
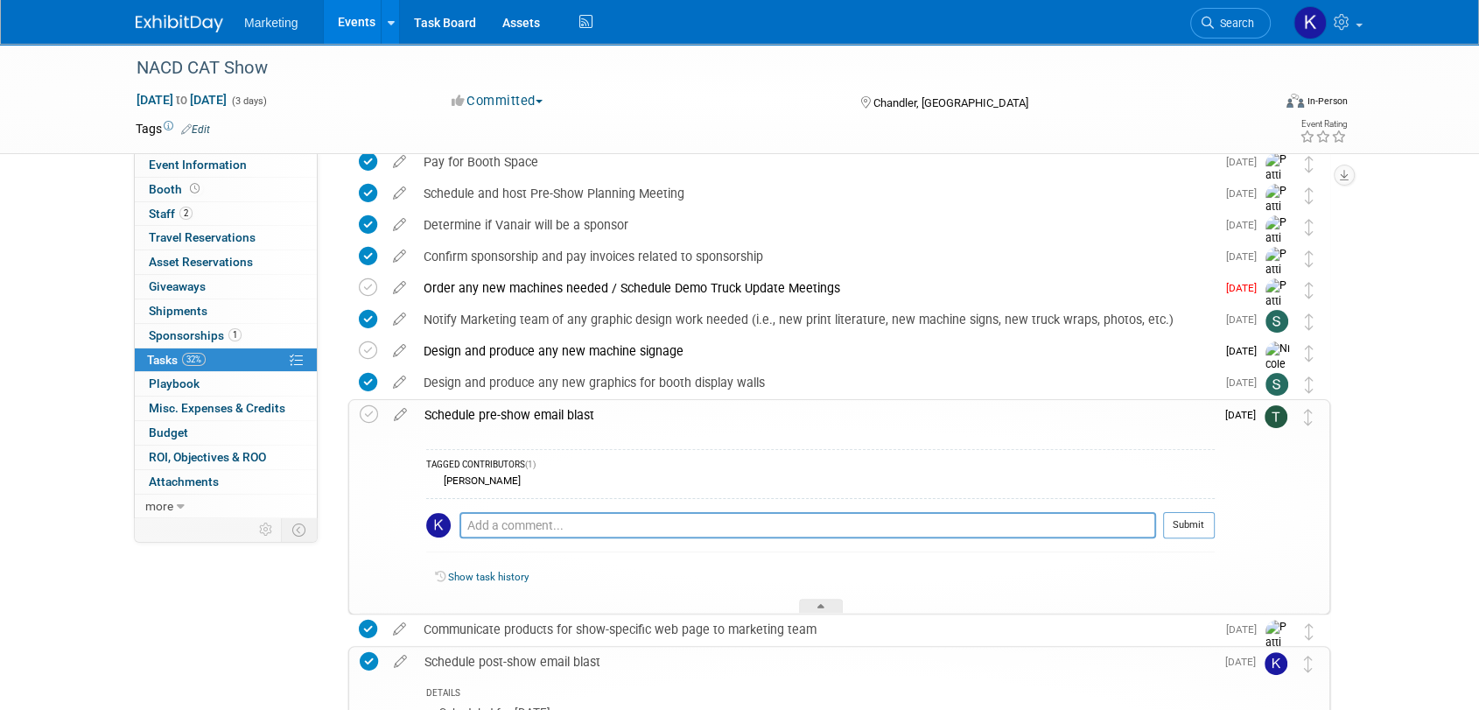
click at [397, 414] on icon at bounding box center [400, 411] width 31 height 22
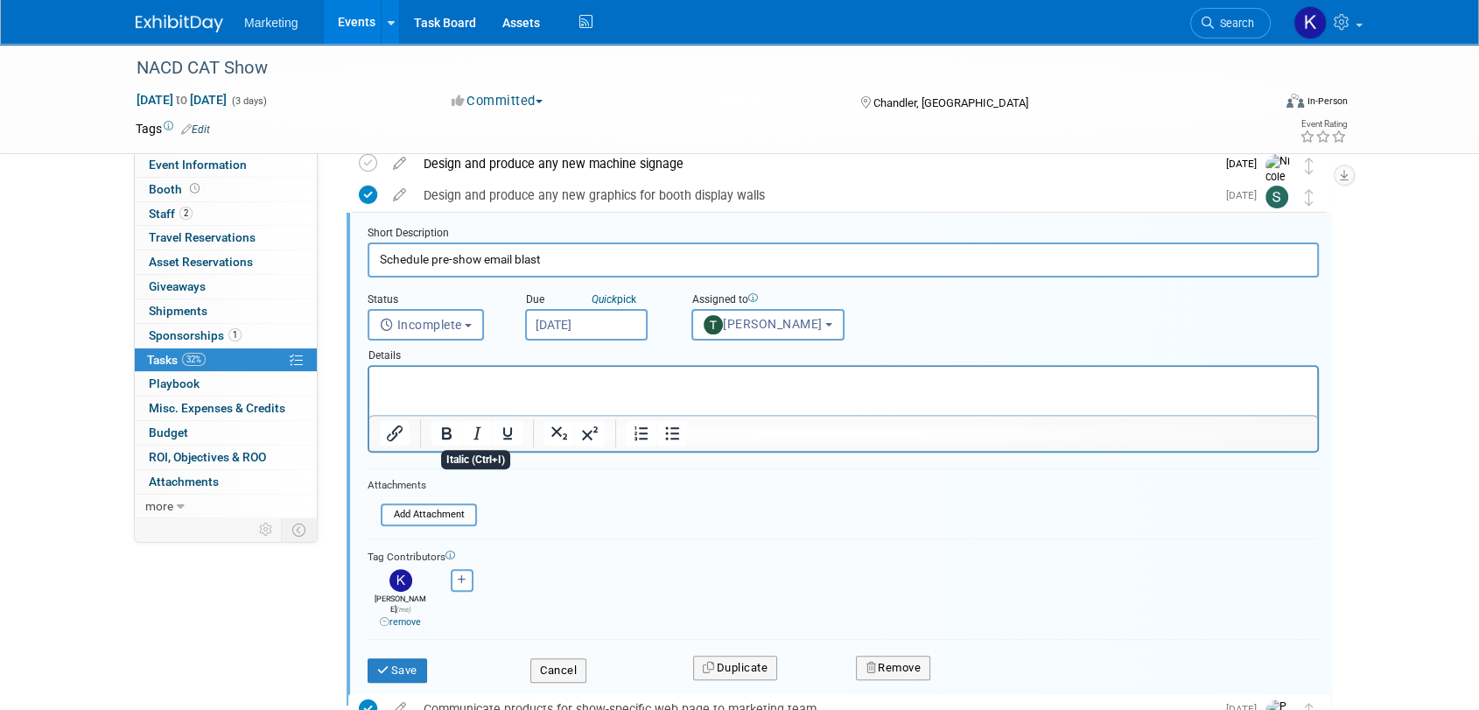
scroll to position [541, 0]
